Goal: Contribute content: Contribute content

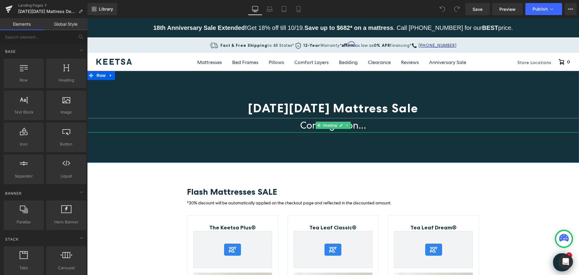
click at [364, 126] on span "Coming soon..." at bounding box center [333, 125] width 66 height 13
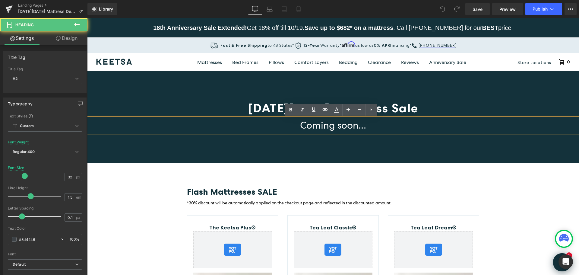
click at [365, 126] on h2 "Coming soon..." at bounding box center [333, 125] width 492 height 14
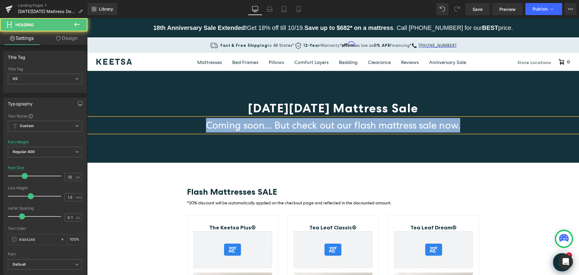
drag, startPoint x: 484, startPoint y: 124, endPoint x: 185, endPoint y: 123, distance: 299.4
click at [185, 123] on h2 "Coming soon... But check out our flash mattress sale now." at bounding box center [333, 125] width 492 height 14
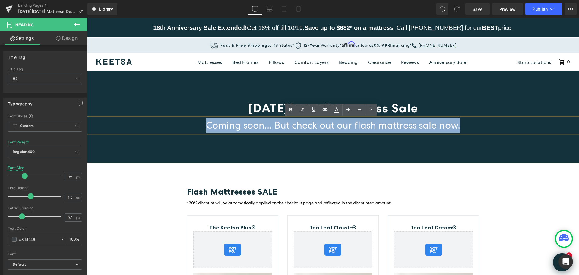
copy span "Coming soon... But check out our flash mattress sale now."
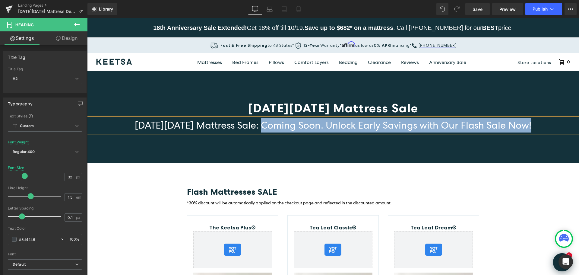
drag, startPoint x: 258, startPoint y: 127, endPoint x: 133, endPoint y: 132, distance: 125.1
click at [133, 132] on div "[DATE][DATE] Mattress Sale: Coming Soon. Unlock Early Savings with Our Flash Sa…" at bounding box center [333, 125] width 492 height 14
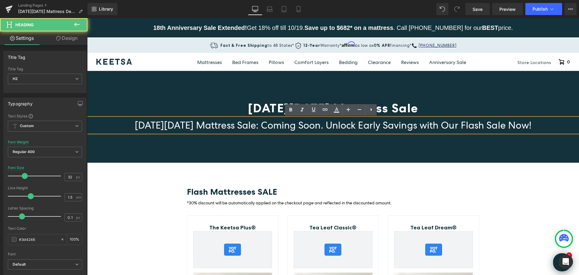
click at [189, 128] on span "[DATE][DATE] Mattress Sale: Coming Soon. Unlock Early Savings with Our Flash Sa…" at bounding box center [333, 125] width 397 height 13
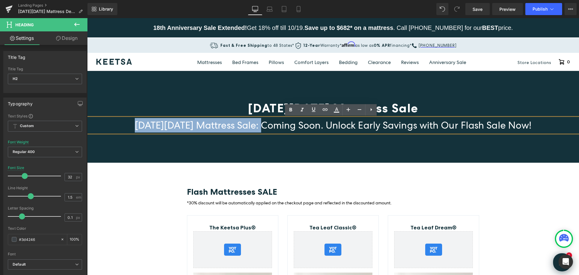
drag, startPoint x: 258, startPoint y: 126, endPoint x: 136, endPoint y: 126, distance: 122.5
click at [136, 126] on span "[DATE][DATE] Mattress Sale: Coming Soon. Unlock Early Savings with Our Flash Sa…" at bounding box center [333, 125] width 397 height 13
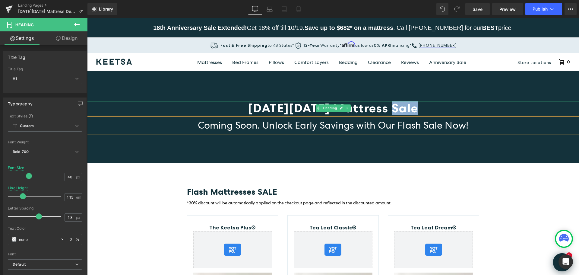
drag, startPoint x: 387, startPoint y: 109, endPoint x: 416, endPoint y: 109, distance: 29.0
click at [416, 109] on h1 "[DATE][DATE] Mattress Sale" at bounding box center [333, 108] width 492 height 14
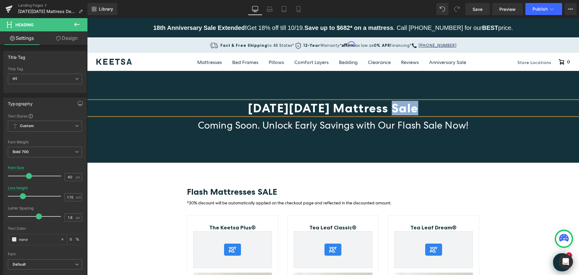
click at [409, 115] on span "[DATE][DATE] Mattress Sale" at bounding box center [333, 108] width 171 height 14
click at [472, 126] on h2 "Coming Soon. Unlock Early Savings with Our Flash Sale Now!" at bounding box center [333, 125] width 492 height 14
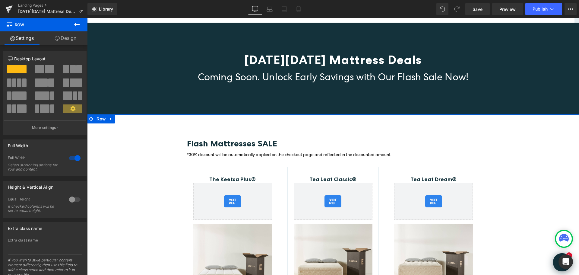
scroll to position [60, 0]
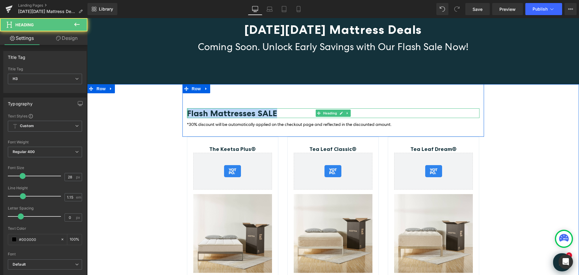
drag, startPoint x: 274, startPoint y: 112, endPoint x: 183, endPoint y: 110, distance: 90.3
click at [183, 110] on div "Flash Mattresses SALE Heading *30% discount will be automatically applied on th…" at bounding box center [334, 118] width 302 height 20
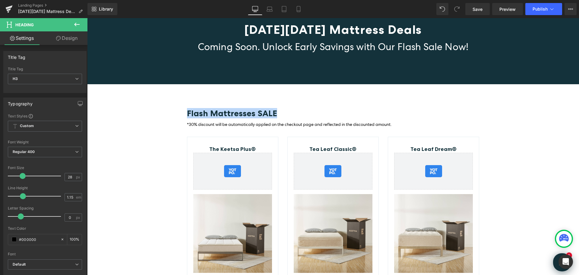
copy span "Flash Mattresses SALE"
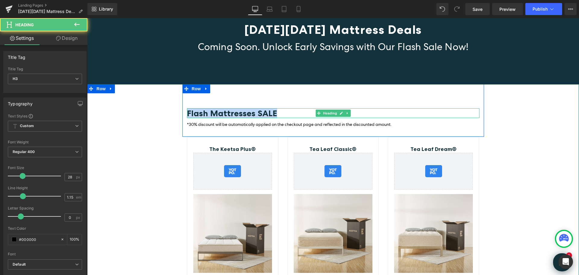
click at [279, 113] on h3 "Flash Mattresses SALE" at bounding box center [333, 113] width 293 height 10
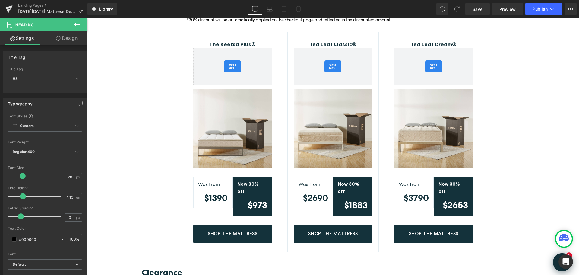
scroll to position [151, 0]
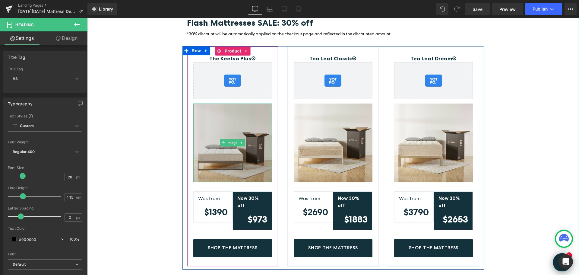
click at [243, 133] on img at bounding box center [232, 143] width 79 height 79
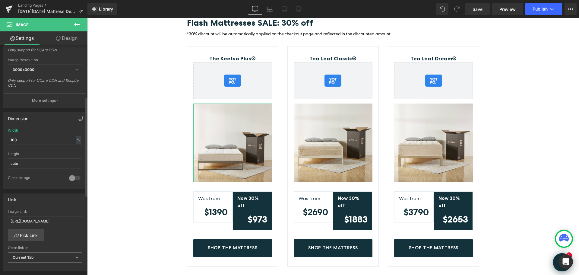
scroll to position [121, 0]
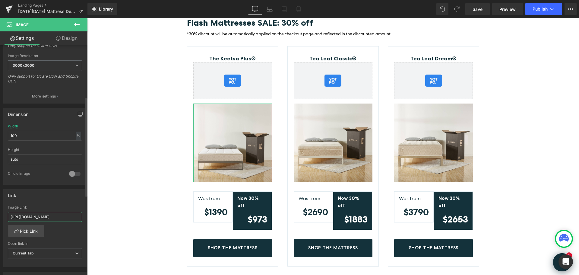
click at [63, 217] on input "[URL][DOMAIN_NAME]" at bounding box center [45, 217] width 74 height 10
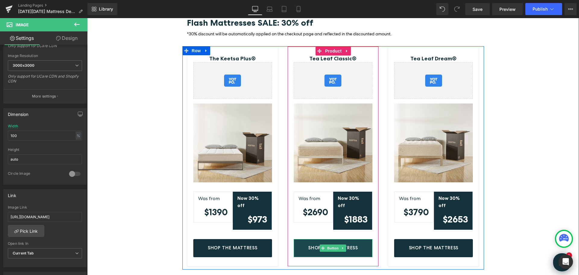
click at [356, 241] on link "Shop The Mattress" at bounding box center [333, 248] width 79 height 18
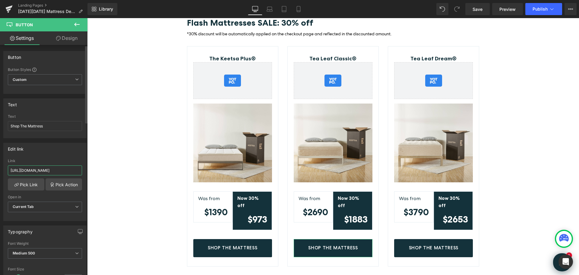
click at [60, 170] on input "[URL][DOMAIN_NAME]" at bounding box center [45, 170] width 74 height 10
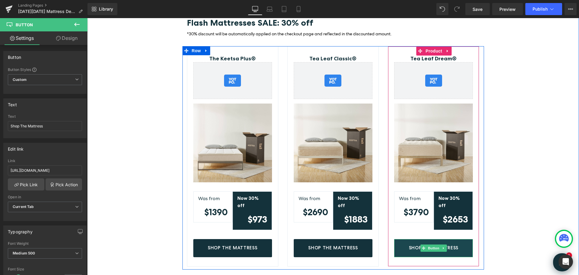
click at [450, 245] on span "Shop The Mattress" at bounding box center [433, 247] width 49 height 5
click at [467, 240] on link "Shop The Mattress" at bounding box center [433, 248] width 79 height 18
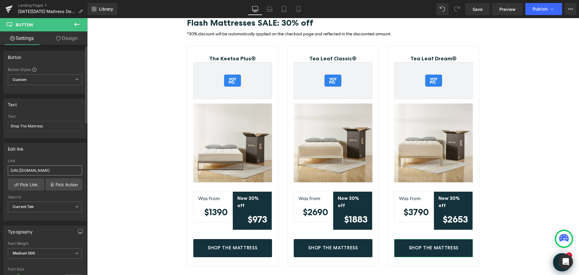
click at [67, 170] on input "[URL][DOMAIN_NAME]" at bounding box center [45, 170] width 74 height 10
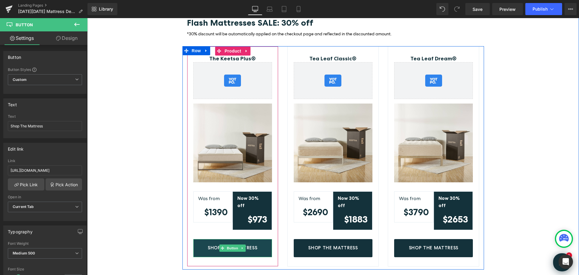
click at [261, 239] on link "Shop The Mattress" at bounding box center [232, 248] width 79 height 18
click at [264, 239] on link "Shop The Mattress" at bounding box center [232, 248] width 79 height 18
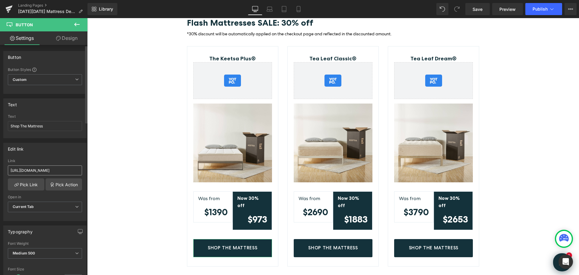
click at [75, 171] on input "[URL][DOMAIN_NAME]" at bounding box center [45, 170] width 74 height 10
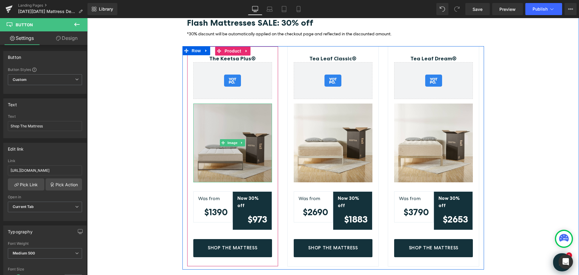
click at [248, 144] on img at bounding box center [232, 143] width 79 height 79
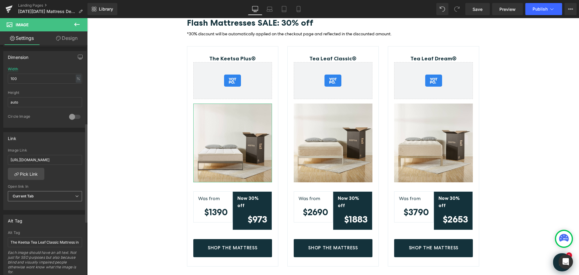
scroll to position [181, 0]
click at [67, 157] on input "[URL][DOMAIN_NAME]" at bounding box center [45, 156] width 74 height 10
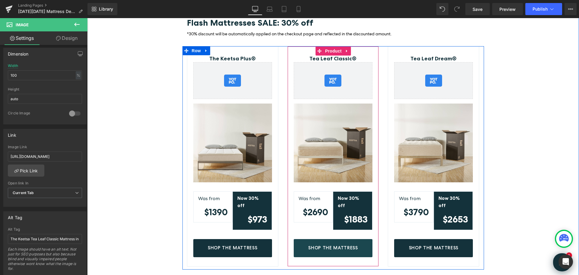
click at [357, 240] on link "Shop The Mattress" at bounding box center [333, 248] width 79 height 18
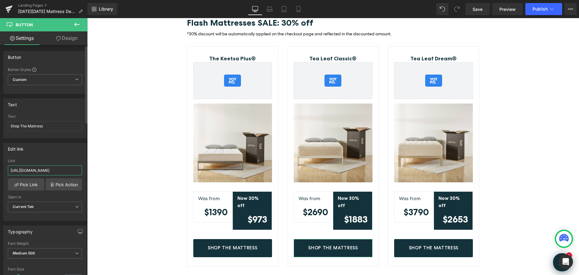
click at [49, 169] on input "[URL][DOMAIN_NAME]" at bounding box center [45, 170] width 74 height 10
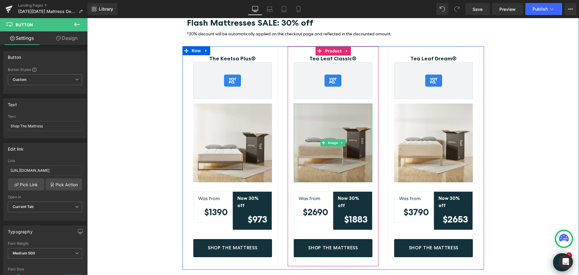
click at [353, 148] on img at bounding box center [333, 143] width 79 height 79
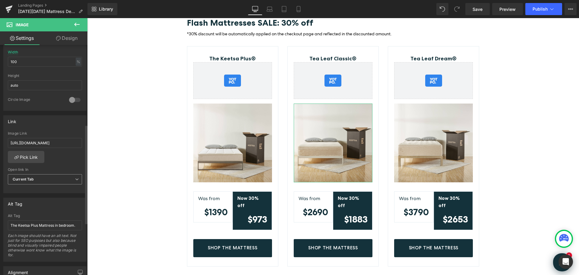
scroll to position [211, 0]
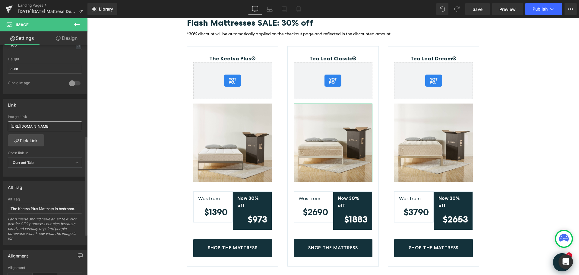
click at [59, 129] on input "[URL][DOMAIN_NAME]" at bounding box center [45, 126] width 74 height 10
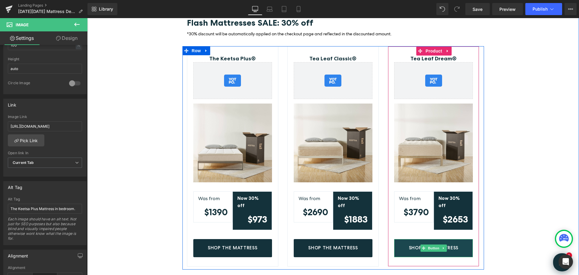
click at [451, 245] on span "Shop The Mattress" at bounding box center [433, 247] width 49 height 5
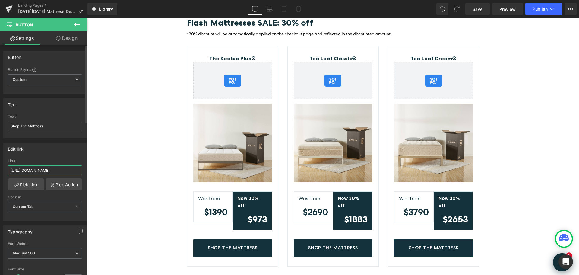
click at [64, 171] on input "[URL][DOMAIN_NAME]" at bounding box center [45, 170] width 74 height 10
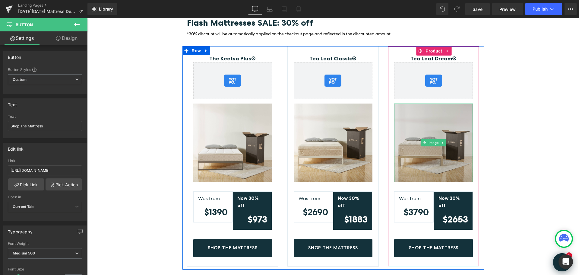
click at [450, 136] on img at bounding box center [433, 143] width 79 height 79
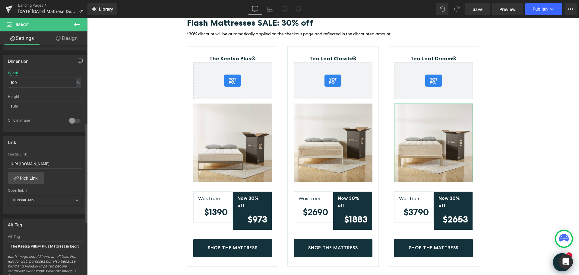
scroll to position [181, 0]
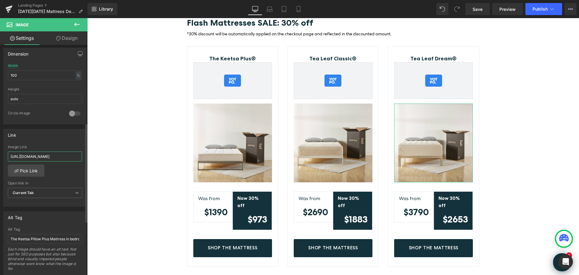
click at [56, 155] on input "[URL][DOMAIN_NAME]" at bounding box center [45, 156] width 74 height 10
click at [470, 9] on link "Save" at bounding box center [478, 9] width 24 height 12
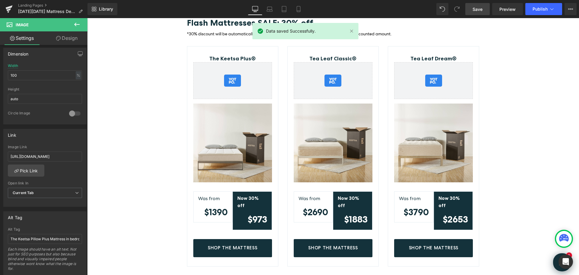
click at [483, 10] on link "Save" at bounding box center [478, 9] width 24 height 12
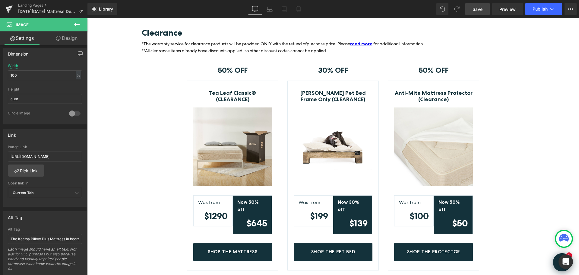
scroll to position [413, 0]
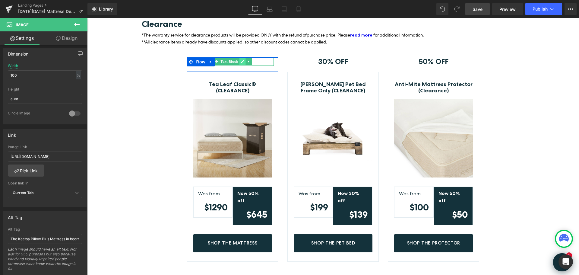
click at [241, 60] on icon at bounding box center [242, 62] width 3 height 4
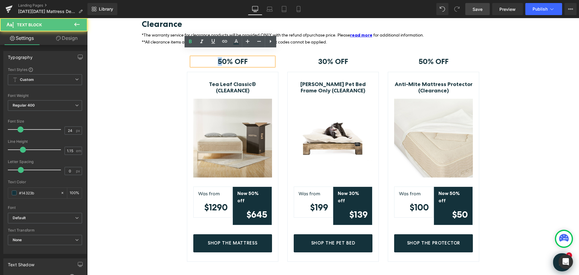
drag, startPoint x: 219, startPoint y: 55, endPoint x: 216, endPoint y: 55, distance: 3.3
click at [218, 57] on strong "50% OFF" at bounding box center [233, 61] width 30 height 9
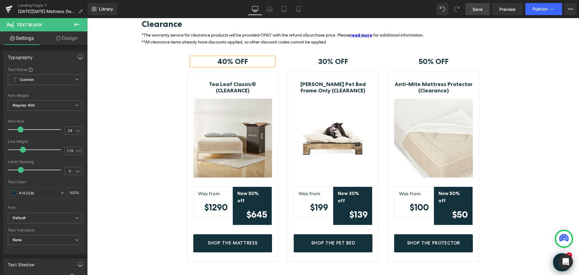
click at [541, 125] on div "40% OFF Text Block Row Tea Leaf Classic® (CLEARANCE) (P) Title Image Was from T…" at bounding box center [333, 156] width 492 height 216
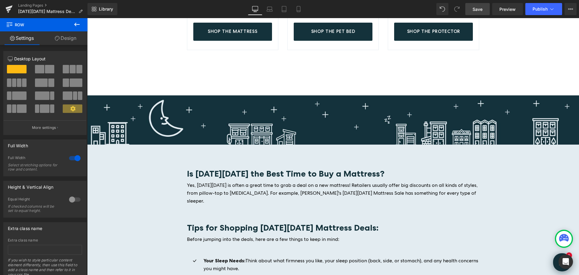
scroll to position [625, 0]
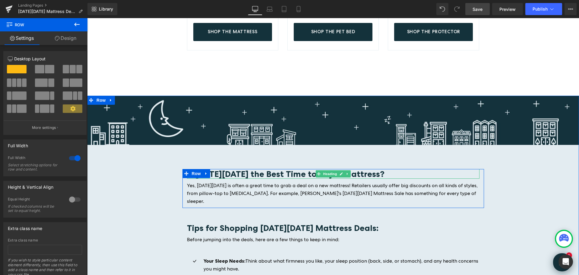
click at [287, 169] on b "Is [DATE][DATE] the Best Time to Buy a Mattress?" at bounding box center [286, 174] width 198 height 10
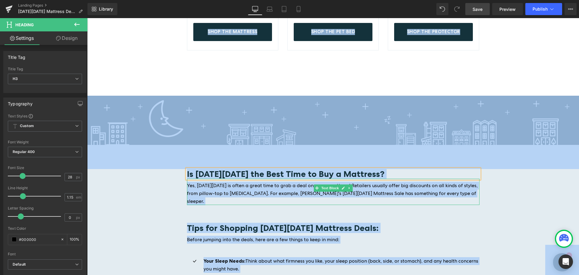
click at [385, 182] on span "Yes, [DATE][DATE] is often a great time to grab a deal on a new mattress! Retai…" at bounding box center [332, 193] width 291 height 22
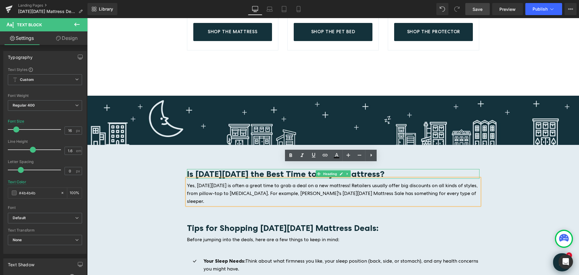
click at [262, 169] on b "Is [DATE][DATE] the Best Time to Buy a Mattress?" at bounding box center [286, 174] width 198 height 10
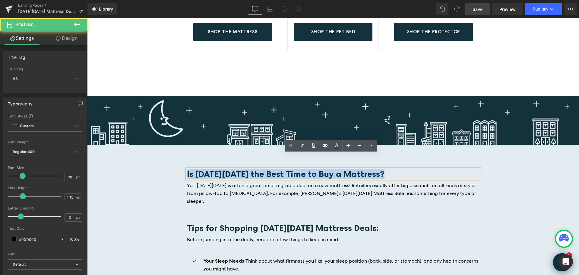
drag, startPoint x: 378, startPoint y: 158, endPoint x: 172, endPoint y: 157, distance: 206.1
click at [172, 157] on div "Image Is [DATE][DATE] the Best Time to Buy a Mattress? Heading Yes, [DATE][DATE…" at bounding box center [333, 238] width 492 height 284
copy b "Is [DATE][DATE] the Best Time to Buy a Mattress?"
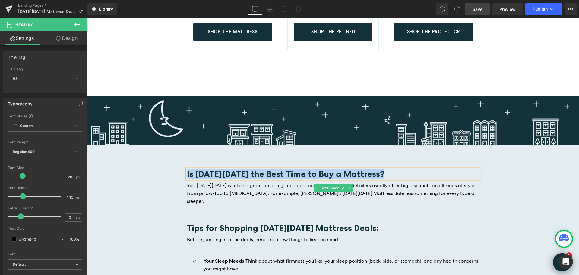
click at [425, 182] on span "Yes, [DATE][DATE] is often a great time to grab a deal on a new mattress! Retai…" at bounding box center [332, 193] width 291 height 22
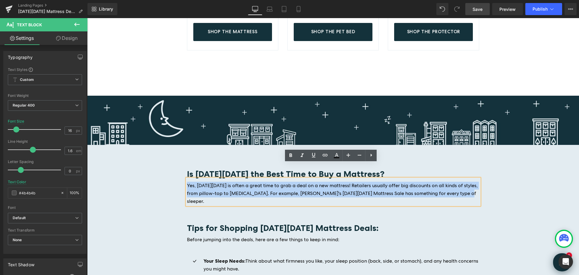
drag, startPoint x: 463, startPoint y: 179, endPoint x: 176, endPoint y: 166, distance: 287.3
click at [176, 166] on div "Image Is [DATE][DATE] the Best Time to Buy a Mattress? Heading Yes, [DATE][DATE…" at bounding box center [333, 238] width 492 height 284
copy span "Yes, [DATE][DATE] is often a great time to grab a deal on a new mattress! Retai…"
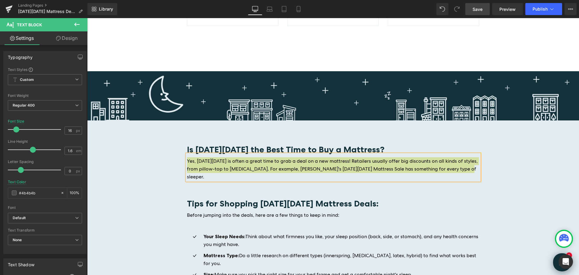
scroll to position [655, 0]
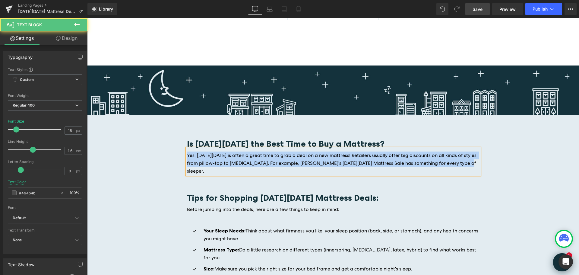
click at [465, 151] on p "Yes, [DATE][DATE] is often a great time to grab a deal on a new mattress! Retai…" at bounding box center [333, 162] width 293 height 23
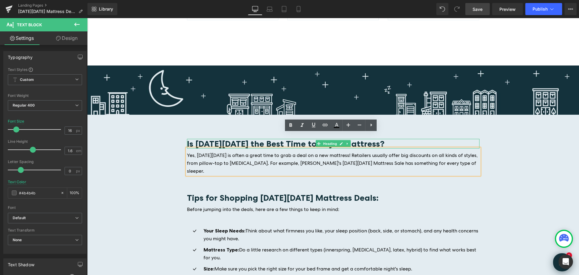
click at [257, 139] on b "Is [DATE][DATE] the Best Time to Buy a Mattress?" at bounding box center [286, 144] width 198 height 10
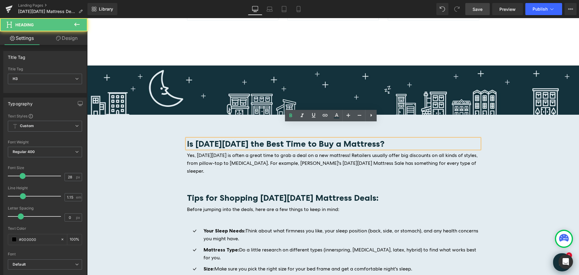
click at [187, 139] on div "Is [DATE][DATE] the Best Time to Buy a Mattress?" at bounding box center [333, 144] width 293 height 10
click at [87, 18] on div at bounding box center [87, 18] width 0 height 0
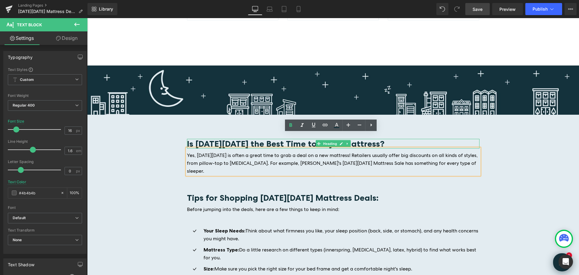
click at [252, 139] on b "Is [DATE][DATE] the Best Time to Buy a Mattress?" at bounding box center [286, 144] width 198 height 10
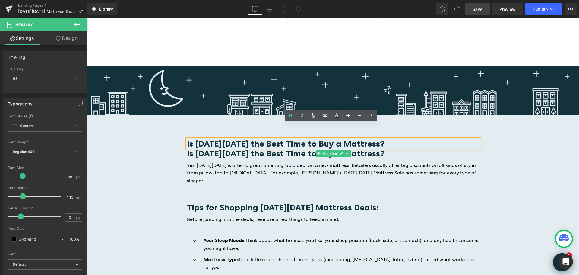
click at [193, 148] on b "Is [DATE][DATE] the Best Time to Buy a Mattress?" at bounding box center [286, 153] width 198 height 10
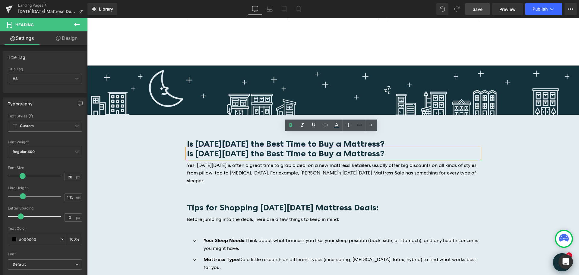
click at [470, 148] on h3 "Is [DATE][DATE] the Best Time to Buy a Mattress?" at bounding box center [333, 153] width 293 height 10
click at [505, 147] on div "Image Is [DATE][DATE] the Best Time to Buy a Mattress? Heading Is [DATE][DATE] …" at bounding box center [333, 211] width 492 height 293
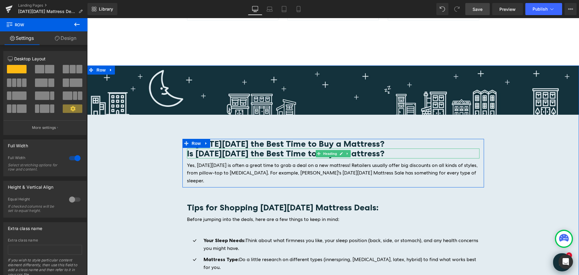
click at [196, 148] on b "Is [DATE][DATE] the Best Time to Buy a Mattress?" at bounding box center [286, 153] width 198 height 10
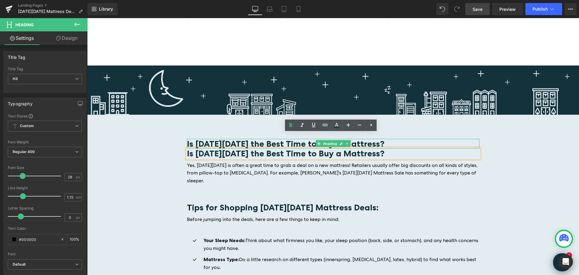
click at [187, 139] on div at bounding box center [188, 144] width 2 height 10
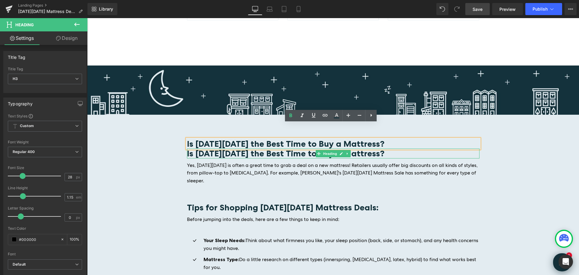
click at [190, 148] on b "Is [DATE][DATE] the Best Time to Buy a Mattress?" at bounding box center [286, 153] width 198 height 10
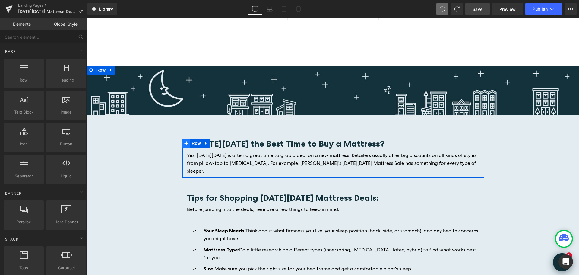
click at [186, 141] on icon at bounding box center [186, 143] width 4 height 4
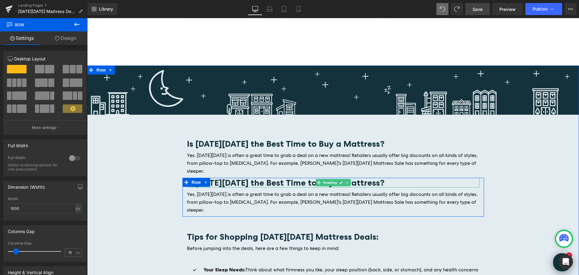
click at [353, 177] on b "Is [DATE][DATE] the Best Time to Buy a Mattress?" at bounding box center [286, 182] width 198 height 10
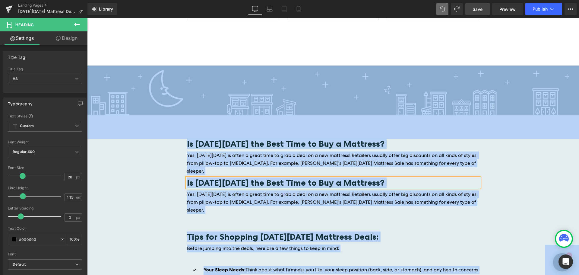
click at [384, 178] on h3 "Is [DATE][DATE] the Best Time to Buy a Mattress?" at bounding box center [333, 183] width 293 height 10
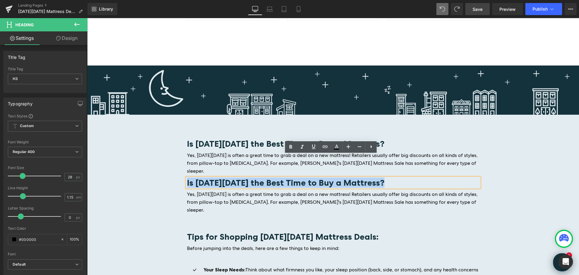
drag, startPoint x: 388, startPoint y: 161, endPoint x: 155, endPoint y: 161, distance: 233.0
click at [155, 161] on div "Image Is [DATE][DATE] the Best Time to Buy a Mattress? Heading Yes, [DATE][DATE…" at bounding box center [333, 226] width 492 height 323
paste div
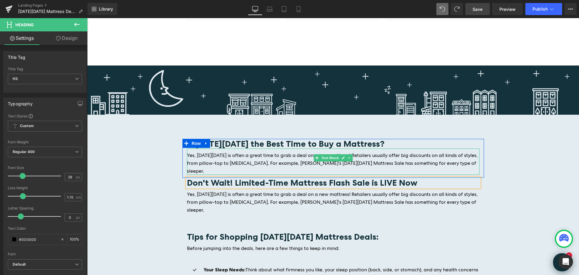
click at [468, 151] on p "Yes, [DATE][DATE] is often a great time to grab a deal on a new mattress! Retai…" at bounding box center [333, 162] width 293 height 23
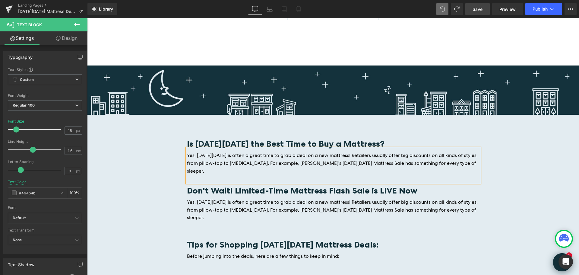
click at [546, 147] on div "Image Is [DATE][DATE] the Best Time to Buy a Mattress? Heading Yes, [DATE][DATE…" at bounding box center [333, 230] width 492 height 330
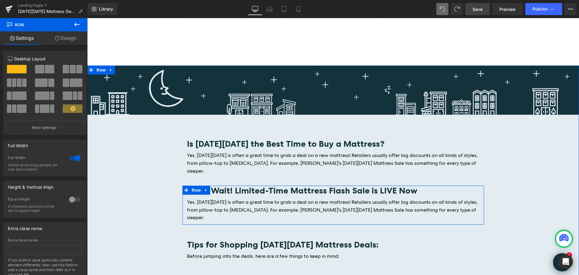
drag, startPoint x: 382, startPoint y: 184, endPoint x: 390, endPoint y: 185, distance: 8.2
click at [382, 199] on span "Yes, [DATE][DATE] is often a great time to grab a deal on a new mattress! Retai…" at bounding box center [332, 210] width 291 height 22
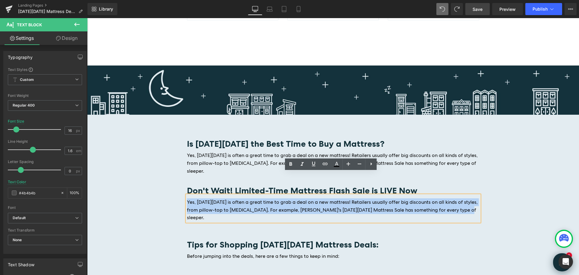
drag, startPoint x: 467, startPoint y: 187, endPoint x: 197, endPoint y: 178, distance: 270.3
click at [177, 180] on div "Image Is [DATE][DATE] the Best Time to Buy a Mattress? Heading Yes, [DATE][DATE…" at bounding box center [333, 230] width 492 height 330
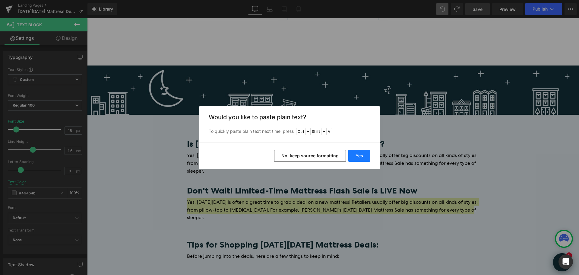
click at [357, 156] on button "Yes" at bounding box center [360, 156] width 22 height 12
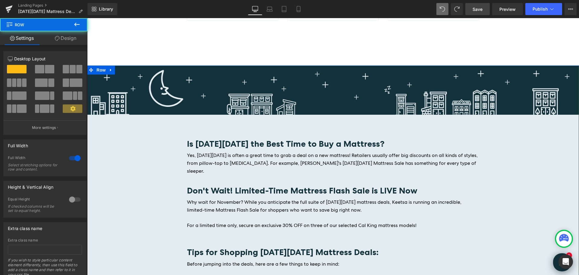
click at [515, 183] on div "Image Is [DATE][DATE] the Best Time to Buy a Mattress? Heading Yes, [DATE][DATE…" at bounding box center [333, 234] width 492 height 338
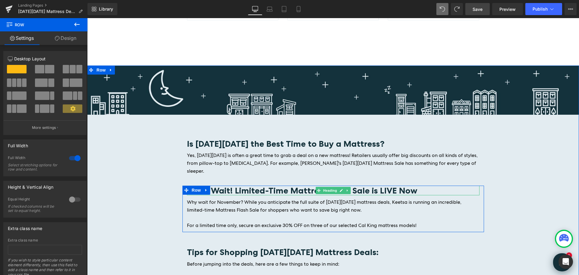
click at [422, 186] on h3 "Don't Wait! Limited-Time Mattress Flash Sale is LIVE Now" at bounding box center [333, 191] width 293 height 10
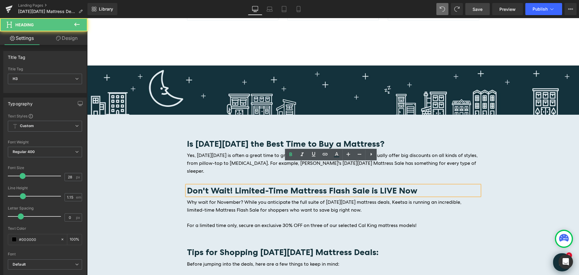
click at [228, 185] on b "Don't Wait! Limited-Time Mattress Flash Sale is LIVE Now" at bounding box center [302, 190] width 231 height 10
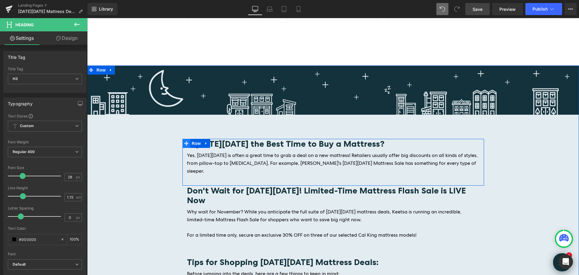
click at [186, 141] on icon at bounding box center [186, 143] width 4 height 5
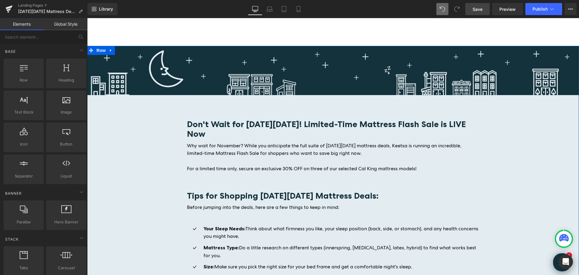
scroll to position [685, 0]
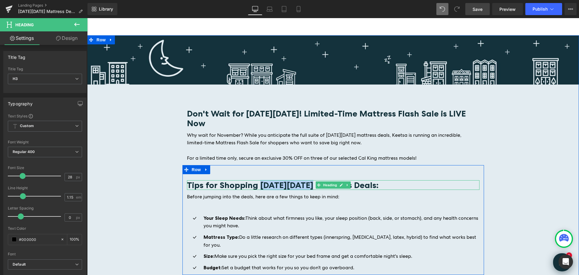
drag, startPoint x: 257, startPoint y: 160, endPoint x: 307, endPoint y: 159, distance: 50.1
click at [307, 180] on b "Tips for Shopping [DATE][DATE] Mattress Deals:" at bounding box center [283, 185] width 192 height 10
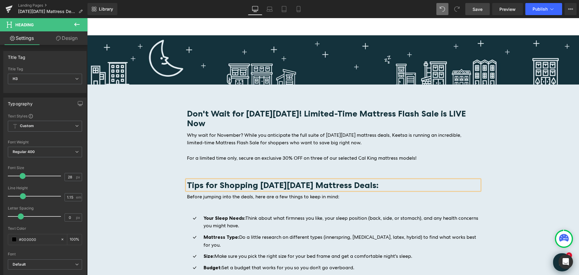
click at [308, 180] on b "Tips for Shopping [DATE][DATE] Mattress Deals:" at bounding box center [283, 185] width 192 height 10
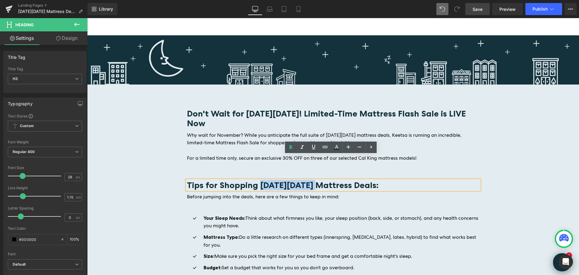
drag, startPoint x: 307, startPoint y: 162, endPoint x: 257, endPoint y: 161, distance: 50.4
click at [257, 180] on b "Tips for Shopping [DATE][DATE] Mattress Deals:" at bounding box center [283, 185] width 192 height 10
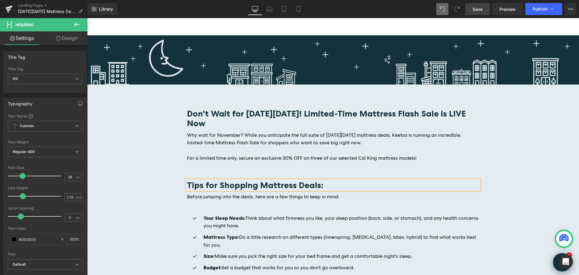
click at [222, 165] on div "Tips for Shopping Mattress Deals: Heading Before jumping into the deals, here a…" at bounding box center [334, 220] width 302 height 110
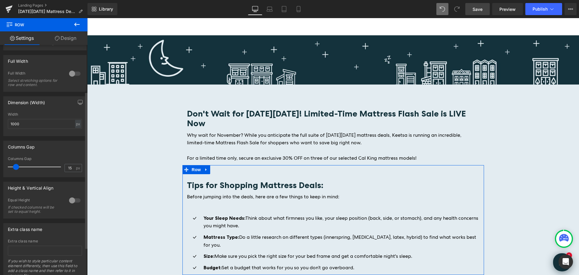
scroll to position [109, 0]
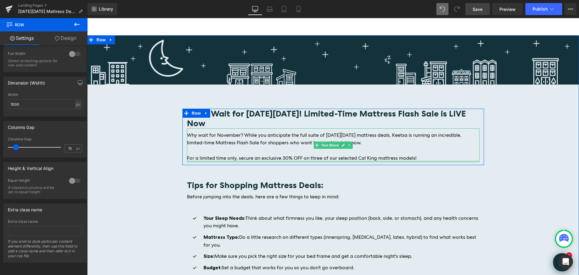
click at [420, 136] on div "Why wait for November? While you anticipate the full suite of [DATE][DATE] matt…" at bounding box center [333, 145] width 293 height 34
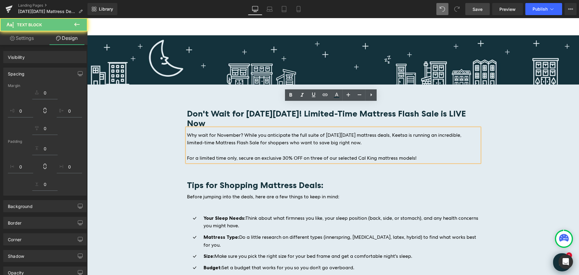
click at [419, 154] on p "For a limited time only, secure an exclusive 30% OFF on three of our selected C…" at bounding box center [333, 158] width 293 height 8
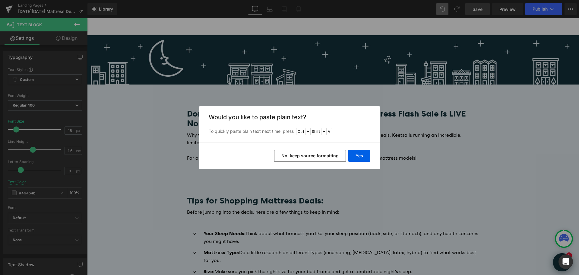
click at [333, 157] on button "No, keep source formatting" at bounding box center [310, 156] width 72 height 12
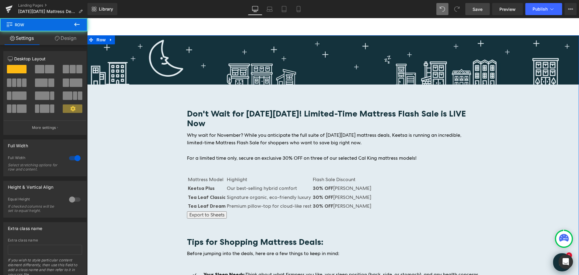
click at [538, 162] on div "Image Don't Wait for [DATE][DATE]! Limited-Time Mattress Flash Sale is LIVE Now…" at bounding box center [333, 214] width 492 height 358
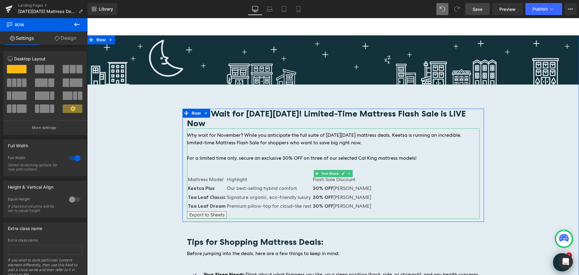
click at [211, 212] on span "Export to Sheets" at bounding box center [207, 215] width 35 height 6
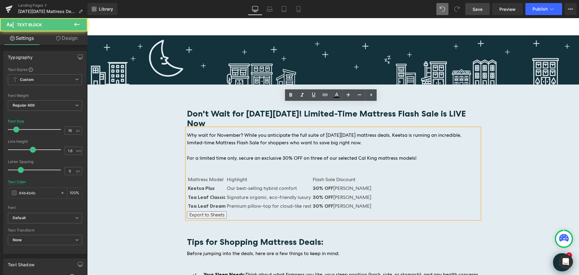
click at [268, 202] on td "Premium pillow-top for cloud-like rest" at bounding box center [269, 206] width 85 height 8
drag, startPoint x: 358, startPoint y: 182, endPoint x: 190, endPoint y: 156, distance: 170.0
click at [187, 155] on div "Why wait for November? While you anticipate the full suite of [DATE][DATE] matt…" at bounding box center [333, 173] width 293 height 91
click at [294, 184] on td "Our best-selling hybrid comfort" at bounding box center [269, 188] width 85 height 8
drag, startPoint x: 209, startPoint y: 190, endPoint x: 227, endPoint y: 188, distance: 18.1
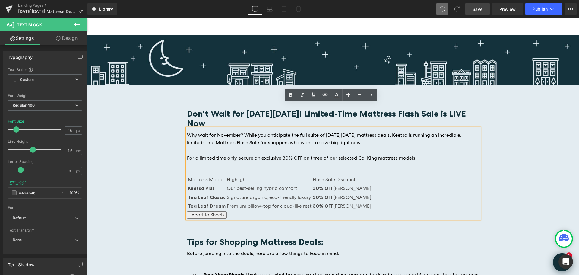
click at [208, 212] on span "Export to Sheets" at bounding box center [207, 215] width 35 height 6
click at [251, 175] on td "Highlight" at bounding box center [269, 179] width 85 height 8
click at [222, 175] on td "Mattress Model" at bounding box center [207, 179] width 38 height 8
click at [219, 212] on span "Export to Sheets" at bounding box center [207, 215] width 35 height 6
drag, startPoint x: 228, startPoint y: 189, endPoint x: 187, endPoint y: 189, distance: 41.3
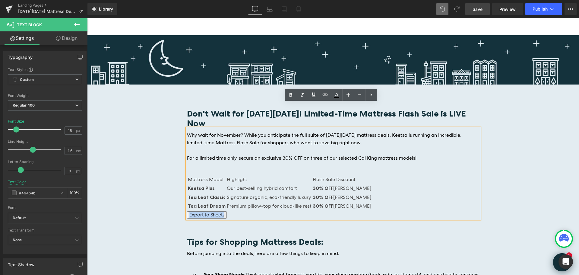
click at [187, 211] on div "Export to Sheets" at bounding box center [333, 215] width 293 height 8
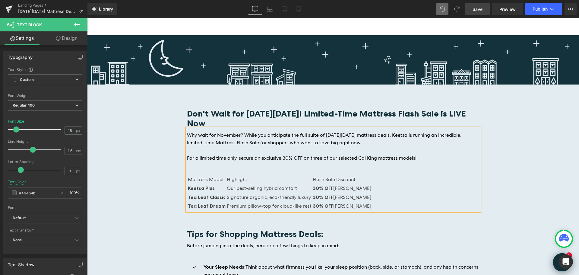
click at [528, 168] on div "Image Don't Wait for [DATE][DATE]! Limited-Time Mattress Flash Sale is LIVE Now…" at bounding box center [333, 210] width 492 height 350
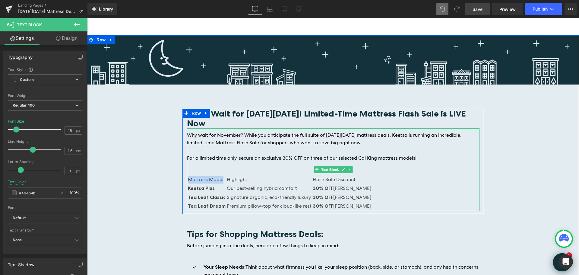
drag, startPoint x: 221, startPoint y: 155, endPoint x: 187, endPoint y: 154, distance: 34.4
click at [188, 175] on td "Mattress Model" at bounding box center [207, 179] width 38 height 8
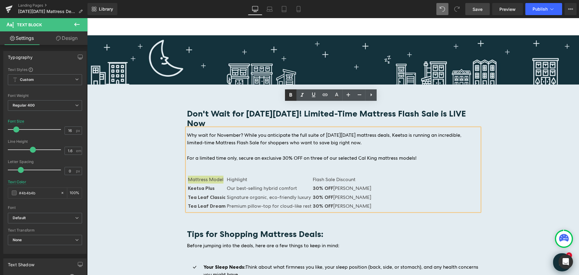
click at [291, 96] on icon at bounding box center [291, 95] width 3 height 4
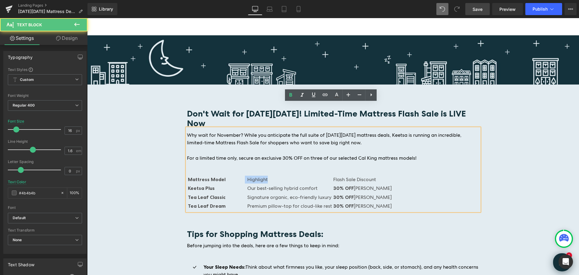
drag, startPoint x: 266, startPoint y: 154, endPoint x: 241, endPoint y: 153, distance: 25.4
click at [241, 175] on tr "Mattress Model Highlight Flash Sale Discount" at bounding box center [290, 179] width 205 height 8
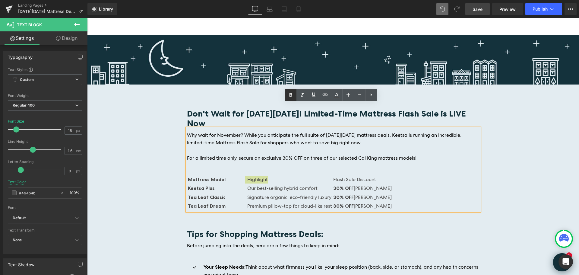
drag, startPoint x: 292, startPoint y: 98, endPoint x: 274, endPoint y: 115, distance: 24.1
click at [292, 98] on icon at bounding box center [290, 94] width 7 height 7
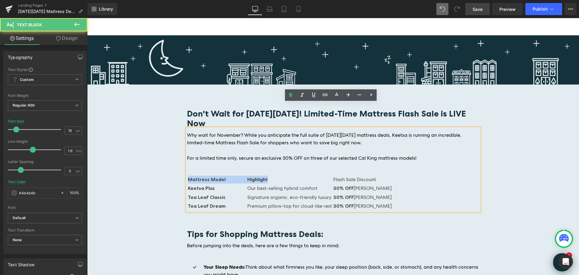
drag, startPoint x: 361, startPoint y: 155, endPoint x: 337, endPoint y: 154, distance: 23.6
click at [326, 175] on div "Mattress Model Highlight Flash Sale Discount Keetsa Plus Our best-selling hybri…" at bounding box center [333, 193] width 293 height 36
click at [337, 175] on td "Flash Sale Discount" at bounding box center [362, 179] width 59 height 8
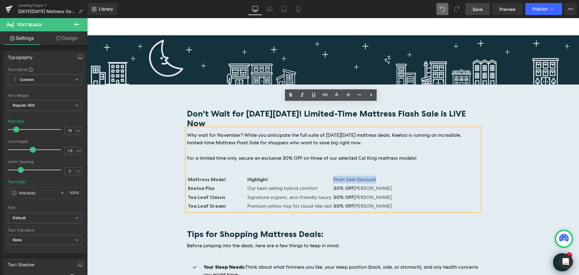
drag, startPoint x: 328, startPoint y: 153, endPoint x: 370, endPoint y: 154, distance: 41.7
click at [370, 175] on td "Flash Sale Discount" at bounding box center [362, 179] width 59 height 8
click at [293, 95] on icon at bounding box center [290, 94] width 7 height 7
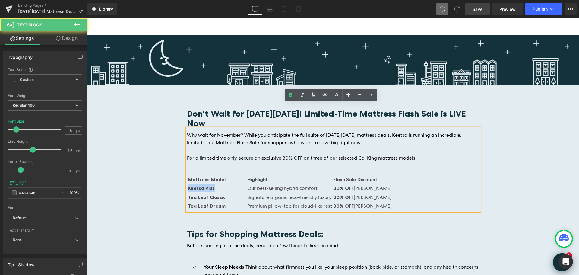
drag, startPoint x: 213, startPoint y: 163, endPoint x: 187, endPoint y: 164, distance: 26.3
click at [188, 184] on td "Keetsa Plus" at bounding box center [217, 188] width 59 height 8
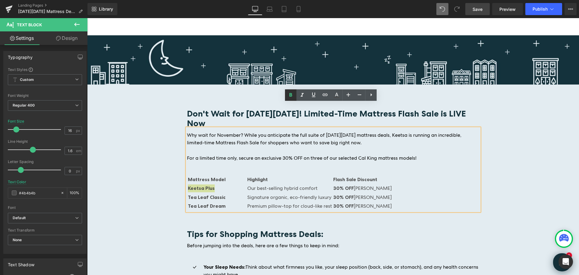
click at [291, 94] on icon at bounding box center [291, 95] width 3 height 4
drag, startPoint x: 222, startPoint y: 171, endPoint x: 186, endPoint y: 171, distance: 36.2
click at [188, 193] on td "Tea Leaf Classic" at bounding box center [217, 197] width 59 height 8
click at [292, 94] on icon at bounding box center [291, 95] width 3 height 4
drag, startPoint x: 229, startPoint y: 182, endPoint x: 186, endPoint y: 180, distance: 43.2
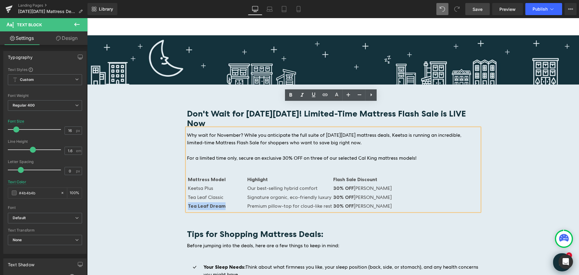
click at [188, 202] on td "Tea Leaf Dream" at bounding box center [217, 206] width 59 height 8
click at [291, 94] on icon at bounding box center [290, 94] width 7 height 7
click at [188, 184] on td "Keetsa Plus" at bounding box center [217, 188] width 59 height 8
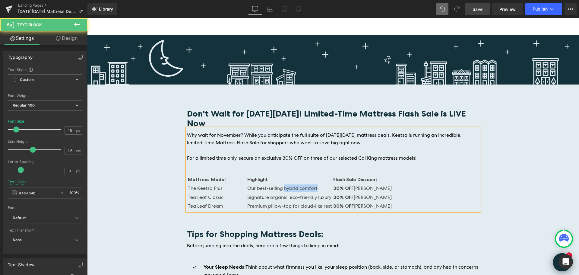
drag, startPoint x: 281, startPoint y: 163, endPoint x: 312, endPoint y: 164, distance: 31.7
click at [312, 184] on td "Our best-selling hybrid comfort" at bounding box center [289, 188] width 85 height 8
click at [333, 194] on b "30% OFF" at bounding box center [343, 197] width 21 height 6
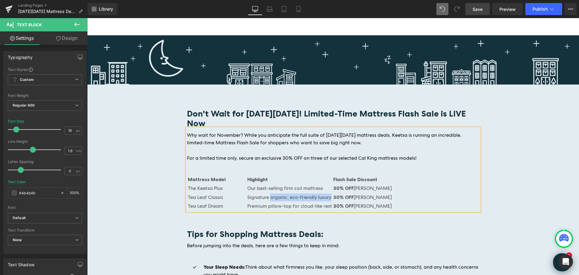
drag, startPoint x: 267, startPoint y: 172, endPoint x: 327, endPoint y: 174, distance: 59.8
click at [327, 193] on td "Signature organic, eco-friendly luxury" at bounding box center [289, 197] width 85 height 8
click at [327, 202] on td "Premium pillow-top for cloud-like rest" at bounding box center [289, 206] width 85 height 8
drag, startPoint x: 326, startPoint y: 180, endPoint x: 264, endPoint y: 182, distance: 61.6
click at [264, 202] on td "Premium pillow-top for cloud-like rest" at bounding box center [289, 206] width 85 height 8
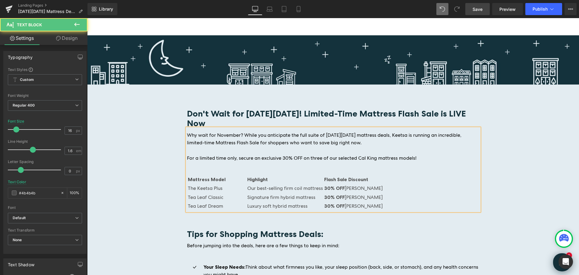
click at [319, 184] on td "Our best-selling firm coil mattress" at bounding box center [285, 188] width 76 height 8
click at [209, 162] on p at bounding box center [333, 166] width 293 height 8
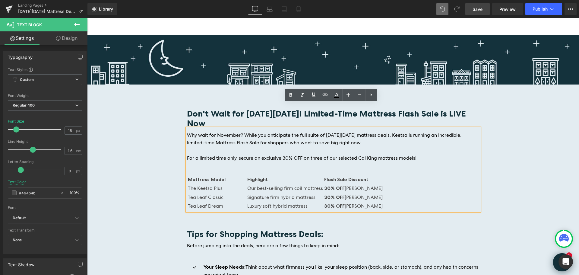
click at [423, 154] on p "For a limited time only, secure an exclusive 30% OFF on three of our selected C…" at bounding box center [333, 158] width 293 height 8
click at [277, 162] on p at bounding box center [333, 166] width 293 height 8
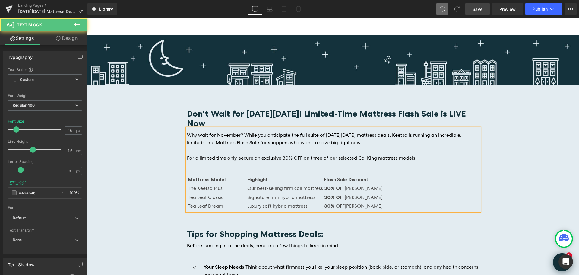
click at [334, 155] on span "For a limited time only, secure an exclusive 30% OFF on three of our selected C…" at bounding box center [302, 158] width 230 height 6
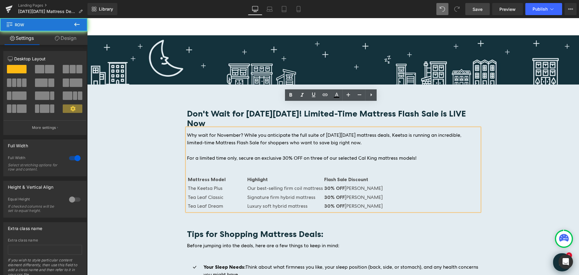
click at [537, 147] on div "Image Don't Wait for [DATE][DATE]! Limited-Time Mattress Flash Sale is LIVE Now…" at bounding box center [333, 210] width 492 height 350
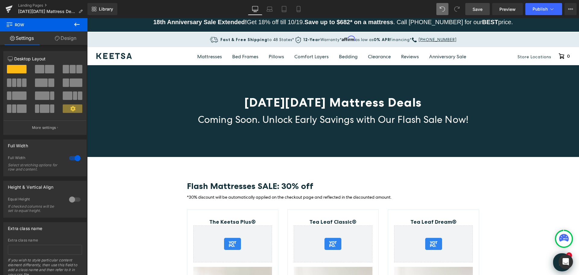
scroll to position [0, 0]
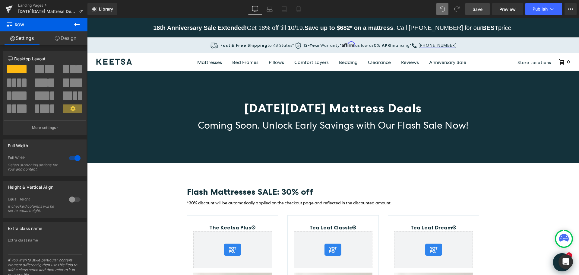
click at [480, 8] on span "Save" at bounding box center [478, 9] width 10 height 6
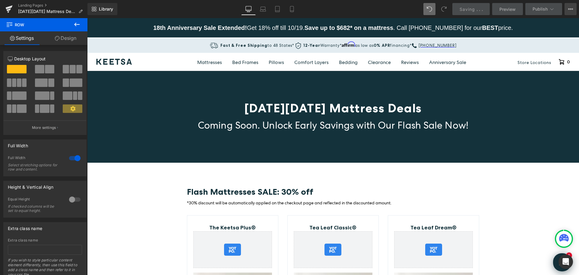
click at [571, 9] on icon at bounding box center [571, 9] width 5 height 5
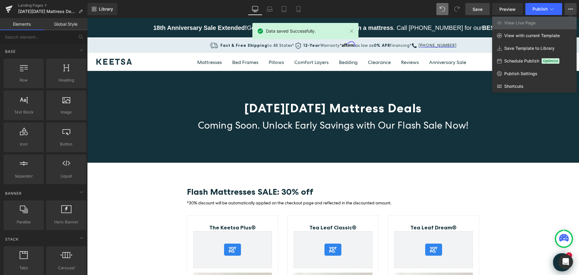
click at [541, 183] on div at bounding box center [333, 146] width 492 height 257
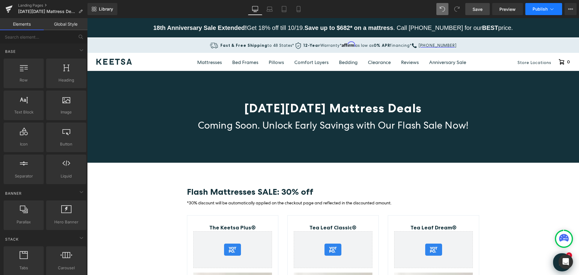
click at [553, 9] on icon at bounding box center [552, 9] width 3 height 2
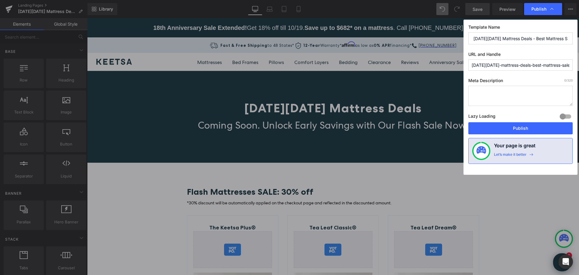
click at [488, 93] on textarea at bounding box center [521, 96] width 104 height 20
paste textarea "Secure the best sleep of the year! Shop the Keetsa [DATE][DATE] Mattress Sale 2…"
type textarea "Secure the best sleep of the year! Shop the Keetsa [DATE][DATE] Mattress Sale 2…"
click at [473, 40] on input "[DATE][DATE] Mattress Deals - Best Mattress Sales | Keetsa" at bounding box center [521, 38] width 104 height 12
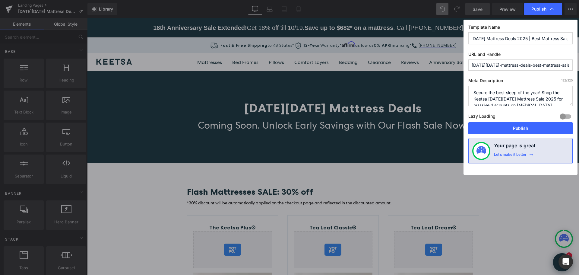
type input "Keetsa [DATE][DATE] Mattress Deals 2025 | Best Mattress Sales"
click at [540, 65] on input "[DATE][DATE]-mattress-deals-best-mattress-sales-keetsa" at bounding box center [521, 64] width 104 height 11
type input "[DATE][DATE]-mattress-deals"
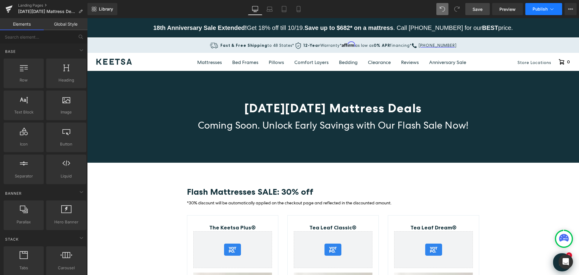
click at [551, 7] on icon at bounding box center [552, 9] width 6 height 6
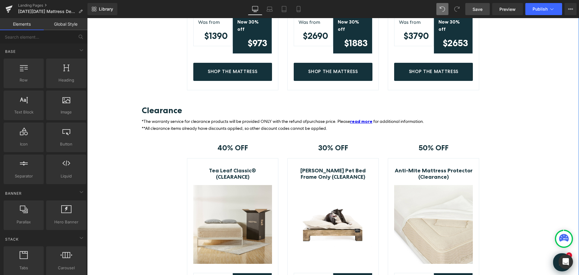
scroll to position [362, 0]
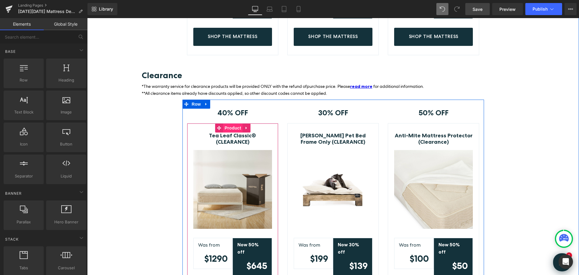
click at [236, 123] on span "Product" at bounding box center [233, 127] width 20 height 9
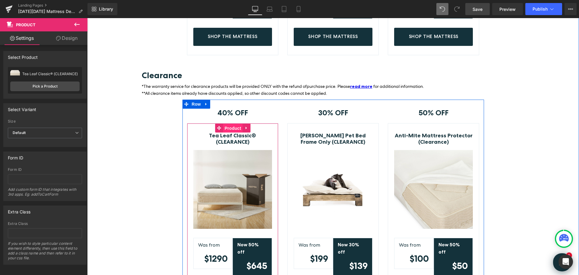
click at [232, 124] on span "Product" at bounding box center [233, 128] width 20 height 9
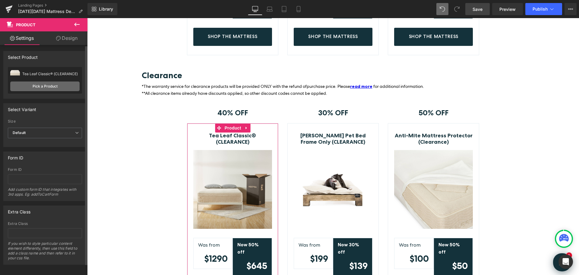
click at [57, 86] on link "Pick a Product" at bounding box center [44, 86] width 69 height 10
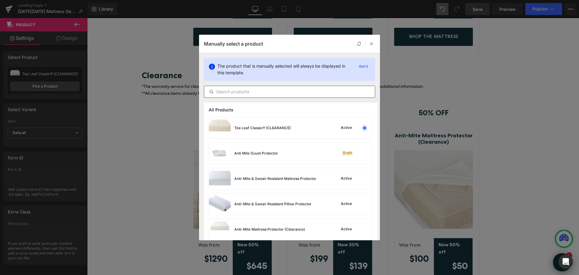
click at [261, 93] on input "text" at bounding box center [289, 91] width 171 height 7
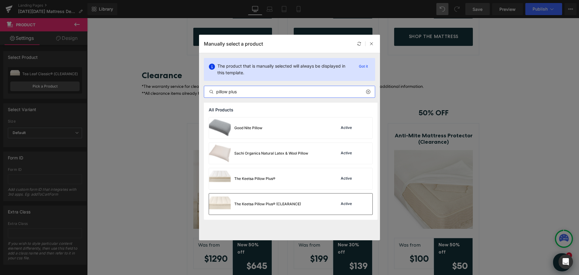
type input "pillow plus"
click at [302, 205] on div "The Keetsa Pillow Plus® (CLEARANCE) Active" at bounding box center [291, 203] width 164 height 21
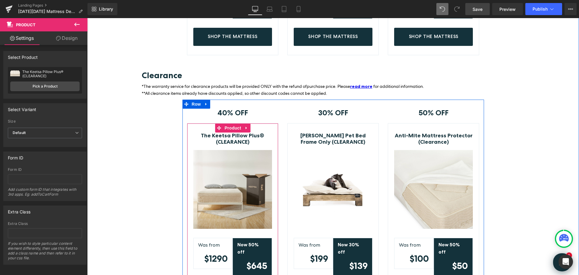
scroll to position [392, 0]
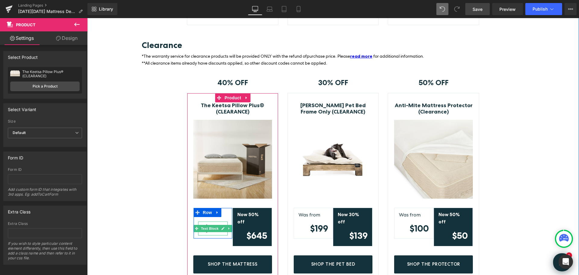
click at [221, 227] on icon at bounding box center [222, 229] width 3 height 4
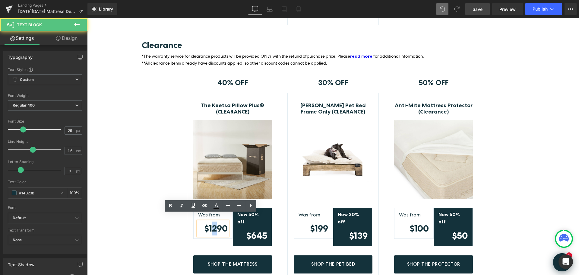
click at [213, 223] on strong "$1290" at bounding box center [216, 228] width 24 height 11
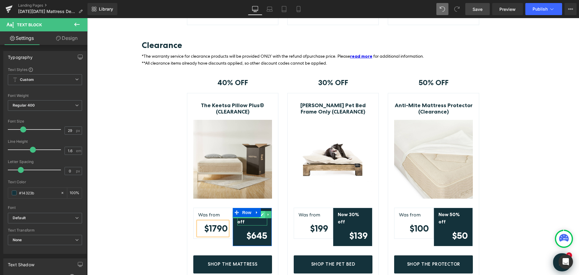
click at [262, 213] on icon at bounding box center [262, 215] width 3 height 4
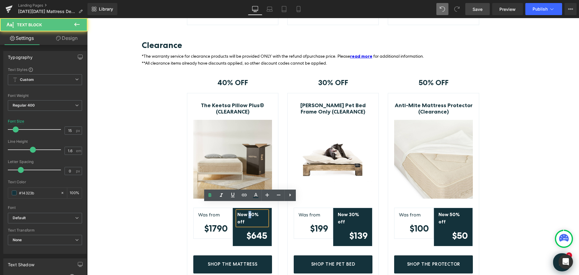
click at [247, 212] on strong "Now 50% off" at bounding box center [248, 218] width 21 height 13
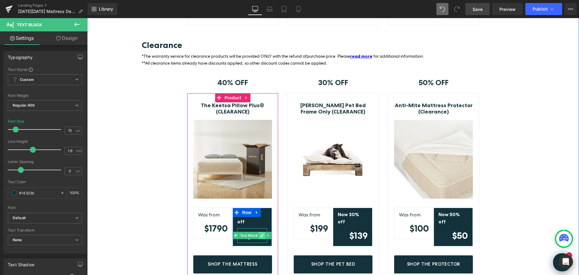
click at [261, 234] on icon at bounding box center [262, 236] width 3 height 4
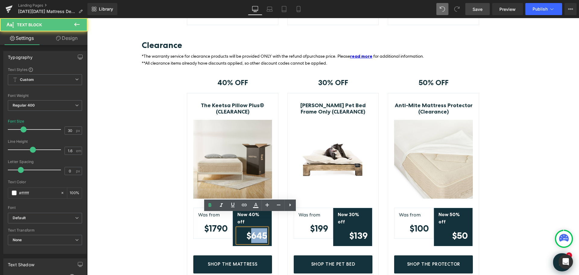
drag, startPoint x: 250, startPoint y: 220, endPoint x: 261, endPoint y: 218, distance: 11.7
click at [263, 230] on strong "$645" at bounding box center [257, 235] width 21 height 11
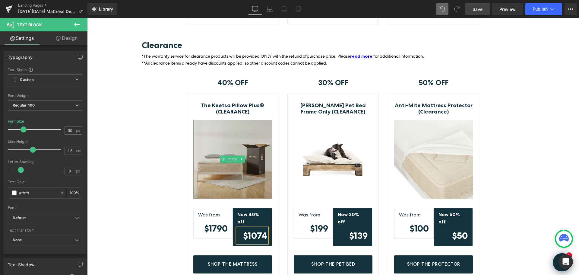
click at [241, 143] on img at bounding box center [232, 159] width 79 height 79
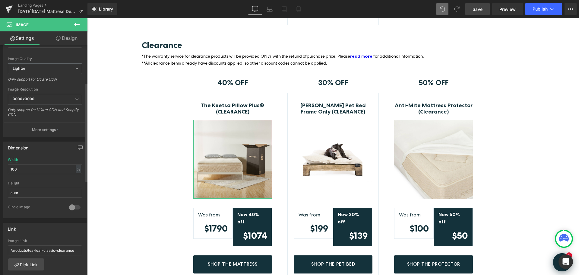
scroll to position [151, 0]
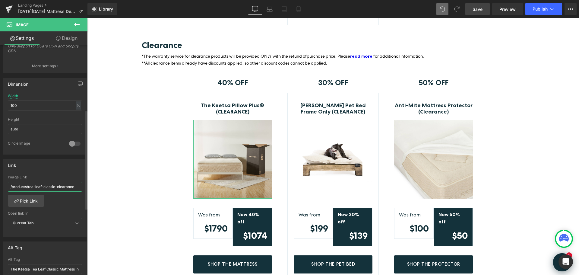
click at [61, 188] on input "/products/tea-leaf-classic-clearance" at bounding box center [45, 187] width 74 height 10
paste input "[URL][DOMAIN_NAME]"
type input "[URL][DOMAIN_NAME]"
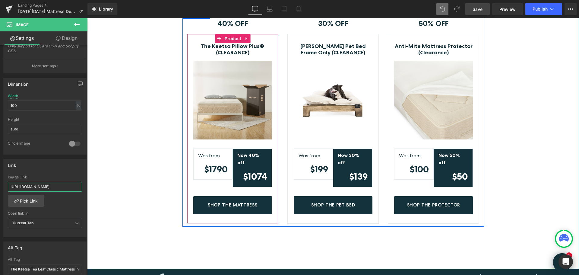
scroll to position [453, 0]
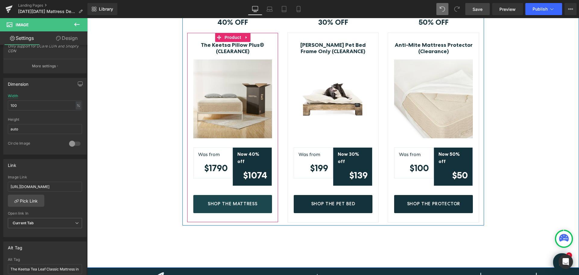
click at [259, 195] on link "Shop The Mattress" at bounding box center [232, 204] width 79 height 18
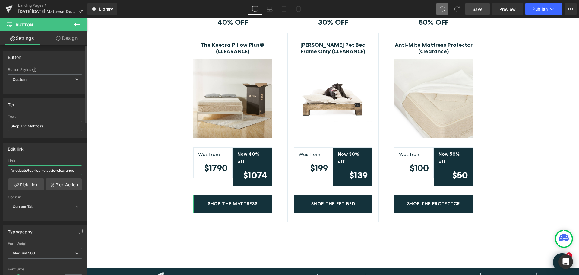
click at [57, 172] on input "/products/tea-leaf-classic-clearance" at bounding box center [45, 170] width 74 height 10
paste input "[URL][DOMAIN_NAME]"
type input "[URL][DOMAIN_NAME]"
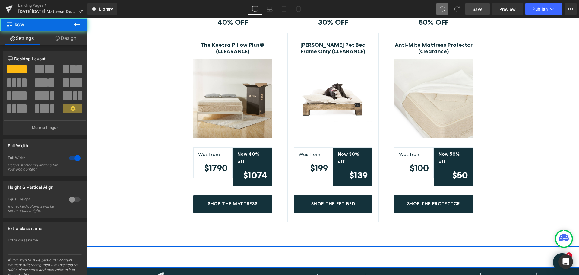
click at [113, 153] on div "40% OFF Text Block Row The Keetsa Pillow Plus® (CLEARANCE) (P) Title Image Was …" at bounding box center [333, 117] width 492 height 216
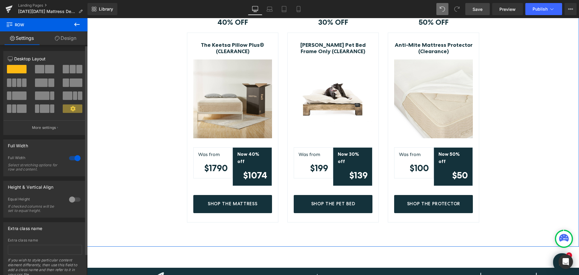
click at [16, 80] on span at bounding box center [14, 82] width 5 height 8
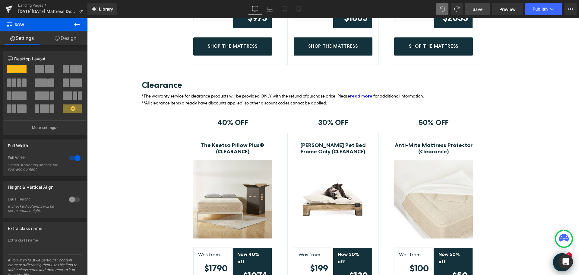
scroll to position [349, 0]
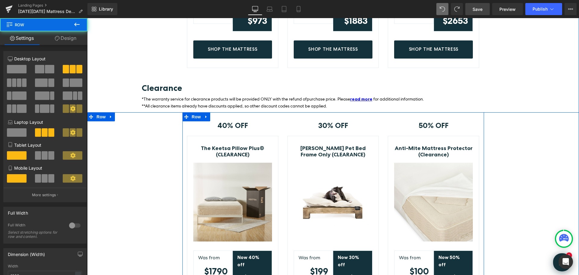
click at [472, 112] on div "50% OFF Text Block Row Anti-Mite Mattress Protector (Clearance) (P) Title Image…" at bounding box center [434, 218] width 100 height 213
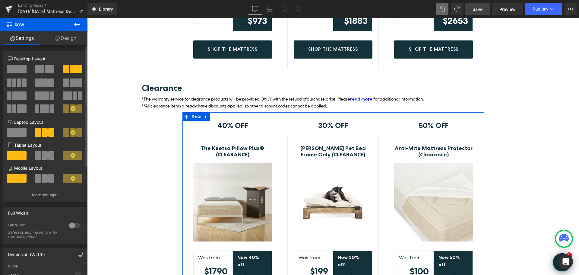
click at [21, 81] on button at bounding box center [17, 82] width 20 height 8
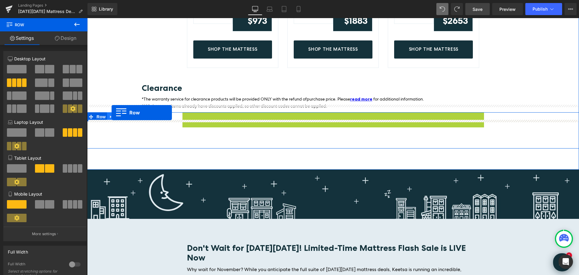
drag, startPoint x: 186, startPoint y: 110, endPoint x: 112, endPoint y: 113, distance: 74.6
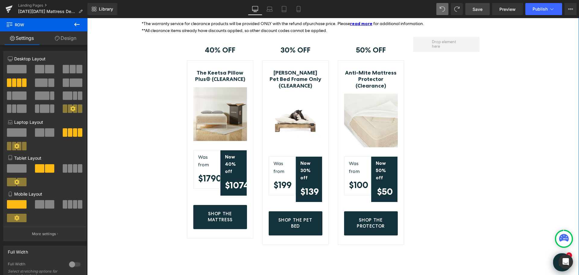
scroll to position [440, 0]
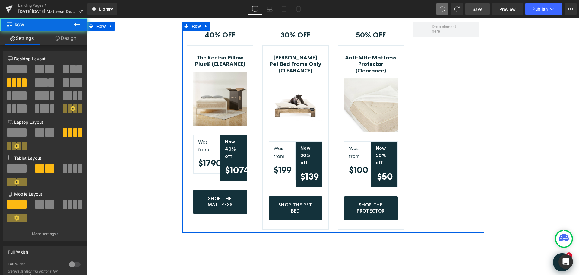
click at [441, 82] on div at bounding box center [446, 126] width 75 height 208
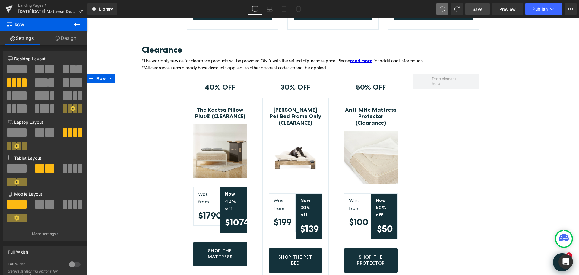
scroll to position [380, 0]
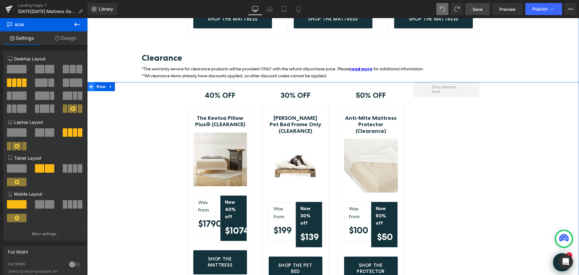
click at [89, 85] on icon at bounding box center [91, 87] width 4 height 4
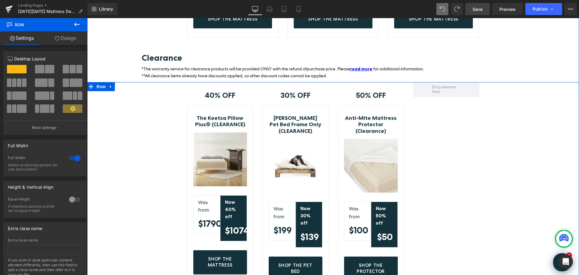
click at [147, 82] on div "40% OFF Text Block Row The Keetsa Pillow Plus® (CLEARANCE) (P) Title Image Was …" at bounding box center [333, 187] width 492 height 211
click at [89, 85] on icon at bounding box center [91, 87] width 4 height 4
click at [19, 82] on span at bounding box center [19, 82] width 5 height 8
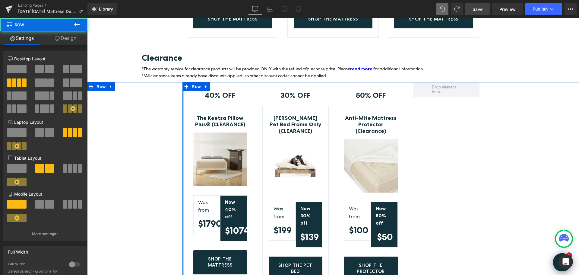
drag, startPoint x: 181, startPoint y: 103, endPoint x: 139, endPoint y: 103, distance: 42.9
click at [139, 103] on div "40% OFF Text Block Row The Keetsa Pillow Plus® (CLEARANCE) (P) Title Image Was …" at bounding box center [333, 187] width 492 height 211
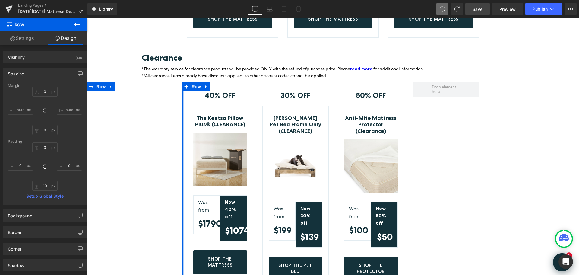
drag, startPoint x: 180, startPoint y: 102, endPoint x: 324, endPoint y: 83, distance: 144.9
click at [136, 101] on div "40% OFF Text Block Row The Keetsa Pillow Plus® (CLEARANCE) (P) Title Image Was …" at bounding box center [333, 187] width 492 height 211
drag, startPoint x: 481, startPoint y: 103, endPoint x: 533, endPoint y: 103, distance: 51.9
click at [533, 103] on div "40% OFF Text Block Row The Keetsa Pillow Plus® (CLEARANCE) (P) Title Image Was …" at bounding box center [333, 187] width 492 height 211
click at [184, 85] on icon at bounding box center [186, 87] width 4 height 5
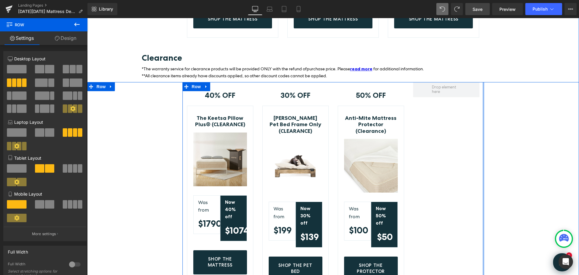
drag, startPoint x: 481, startPoint y: 88, endPoint x: 547, endPoint y: 88, distance: 65.2
click at [547, 88] on div "40% OFF Text Block Row The Keetsa Pillow Plus® (CLEARANCE) (P) Title Image Was …" at bounding box center [333, 187] width 492 height 211
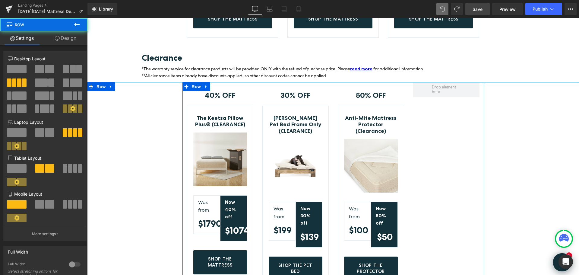
click at [476, 105] on div at bounding box center [446, 186] width 75 height 208
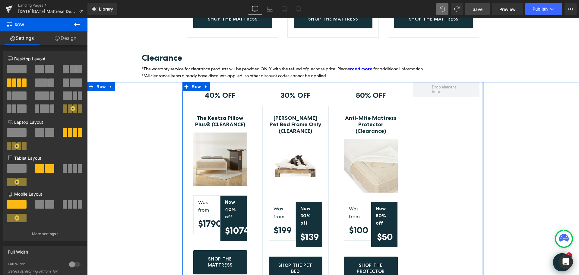
click at [483, 106] on div at bounding box center [484, 187] width 2 height 211
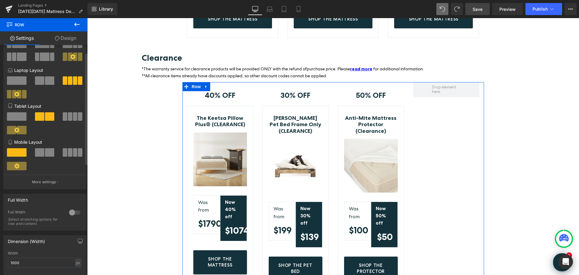
scroll to position [60, 0]
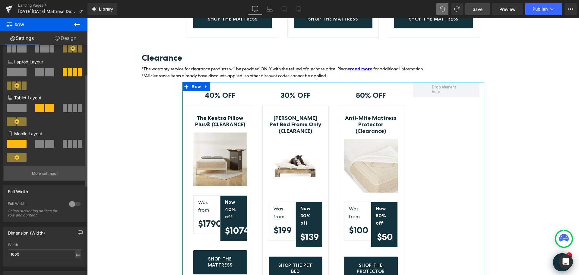
click at [53, 175] on p "More settings" at bounding box center [44, 173] width 24 height 5
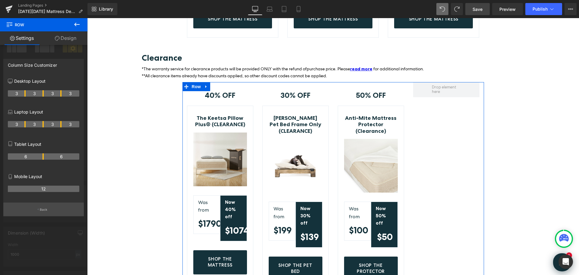
click at [37, 208] on button "Back" at bounding box center [43, 210] width 81 height 14
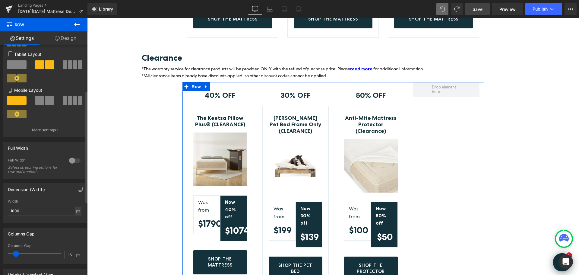
scroll to position [94, 0]
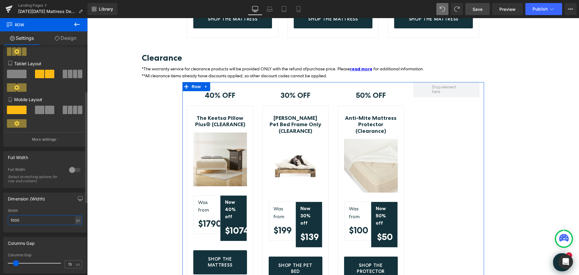
drag, startPoint x: 33, startPoint y: 218, endPoint x: 9, endPoint y: 218, distance: 23.5
click at [9, 218] on input "1000" at bounding box center [45, 220] width 74 height 10
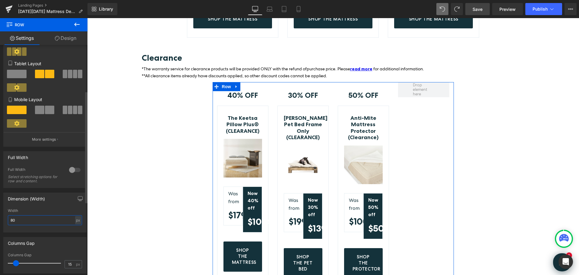
type input "8"
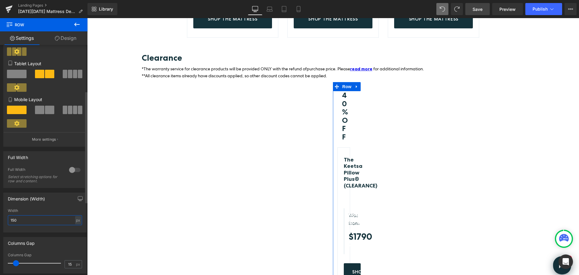
type input "1500"
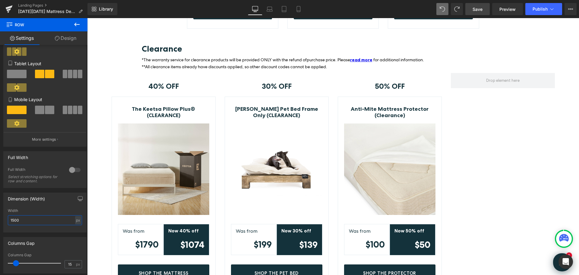
scroll to position [391, 0]
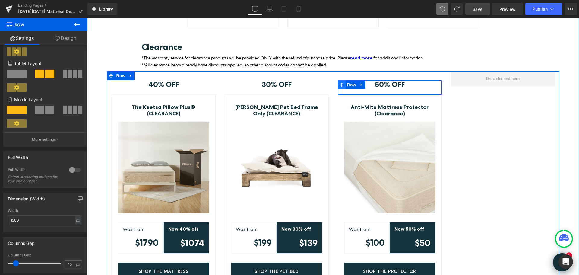
click at [340, 83] on icon at bounding box center [342, 85] width 4 height 4
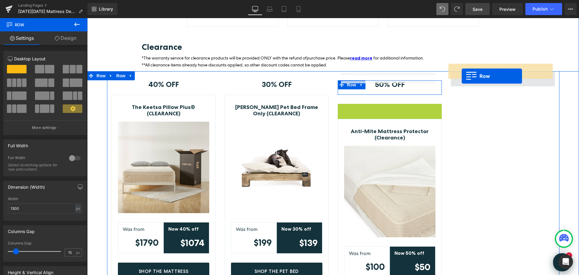
drag, startPoint x: 338, startPoint y: 100, endPoint x: 462, endPoint y: 76, distance: 126.0
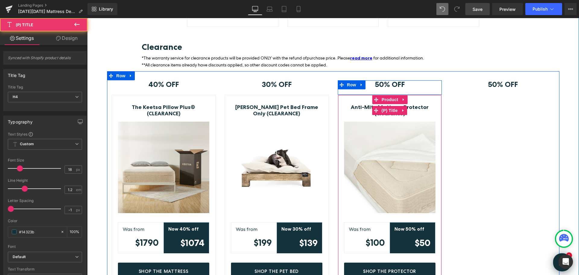
click at [352, 104] on link "Anti-Mite Mattress Protector (Clearance)" at bounding box center [389, 110] width 91 height 13
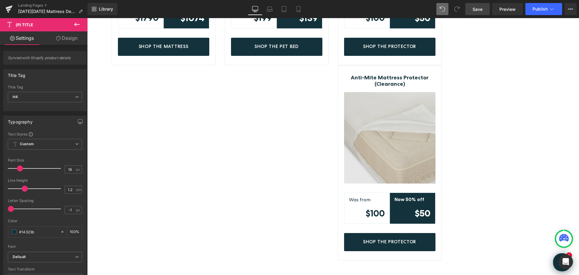
scroll to position [600, 0]
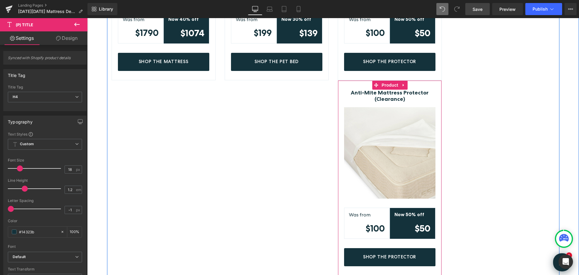
click at [347, 80] on div "Anti-Mite Mattress Protector (Clearance) (P) Title Image Was from Text Block $1…" at bounding box center [390, 177] width 104 height 195
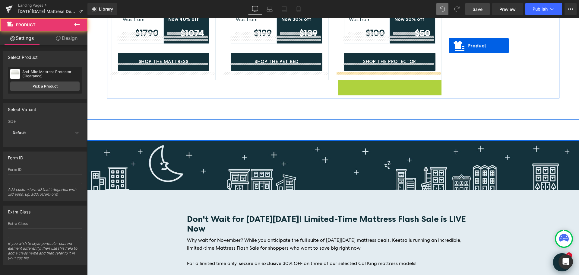
scroll to position [564, 0]
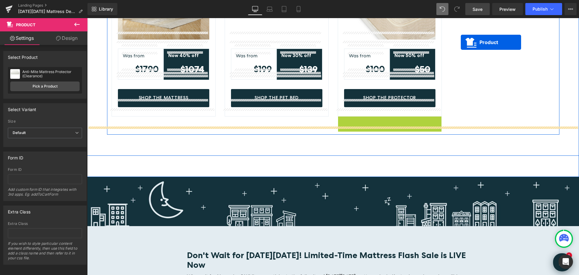
drag, startPoint x: 373, startPoint y: 77, endPoint x: 461, endPoint y: 36, distance: 97.1
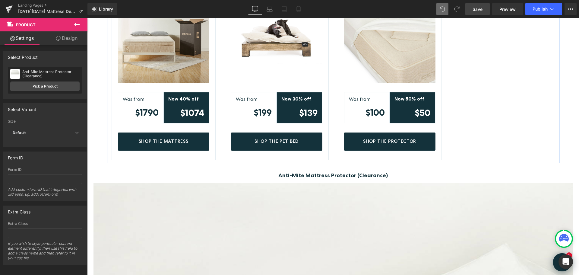
scroll to position [534, 0]
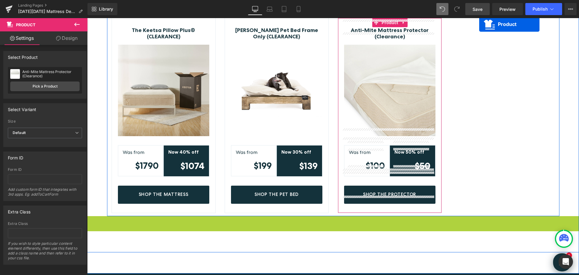
drag, startPoint x: 317, startPoint y: 145, endPoint x: 566, endPoint y: 36, distance: 272.4
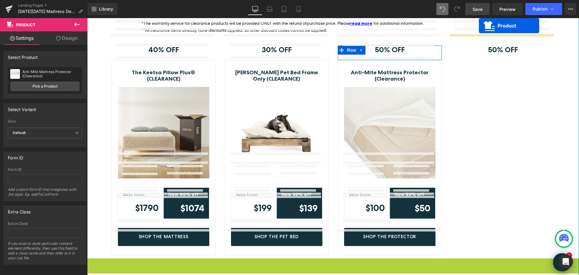
scroll to position [395, 0]
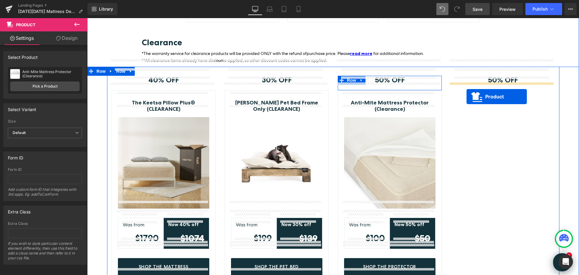
click at [467, 97] on div "50% OFF Text Block Row" at bounding box center [503, 176] width 113 height 219
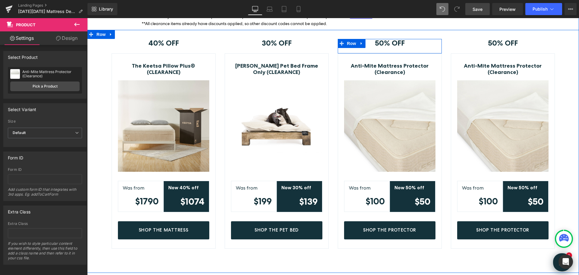
scroll to position [425, 0]
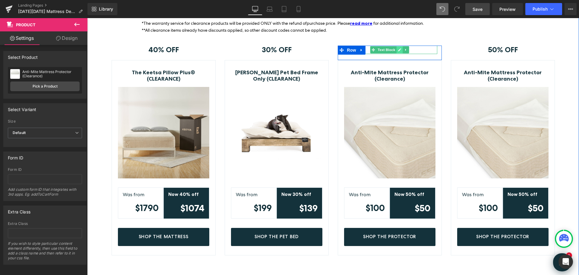
click at [398, 48] on icon at bounding box center [399, 50] width 3 height 4
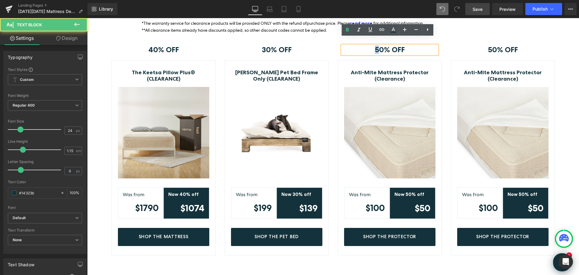
drag, startPoint x: 375, startPoint y: 41, endPoint x: 372, endPoint y: 42, distance: 3.4
click at [372, 46] on p "50% OFF" at bounding box center [390, 50] width 95 height 8
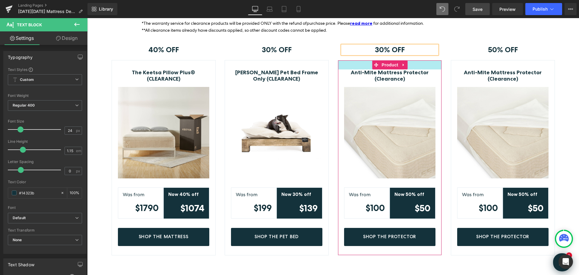
click at [417, 61] on div at bounding box center [390, 64] width 104 height 9
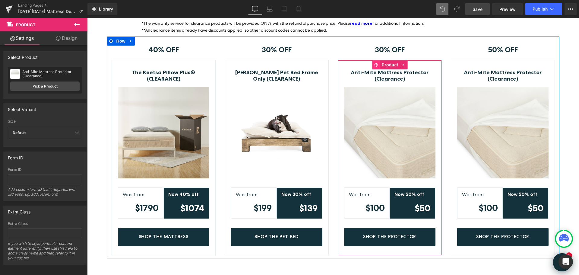
click at [375, 63] on icon at bounding box center [377, 65] width 4 height 4
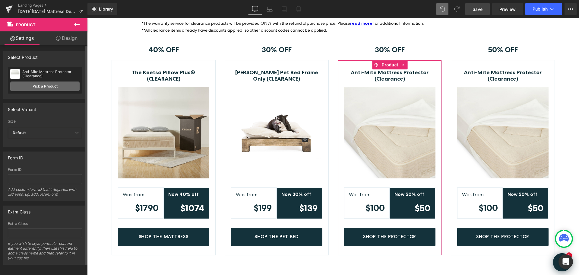
click at [58, 87] on link "Pick a Product" at bounding box center [44, 86] width 69 height 10
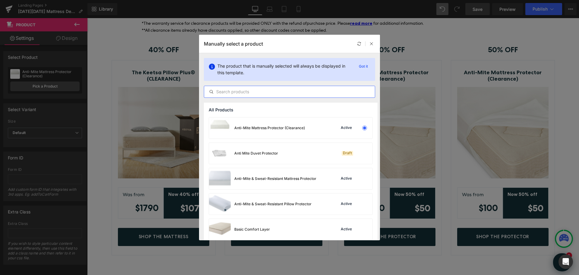
click at [258, 91] on input "text" at bounding box center [289, 91] width 171 height 7
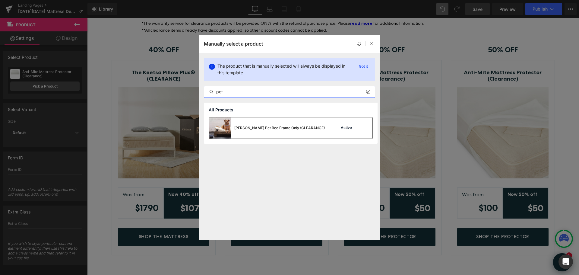
type input "pet"
click at [297, 127] on div "[PERSON_NAME] Pet Bed Frame Only (CLEARANCE)" at bounding box center [279, 127] width 91 height 5
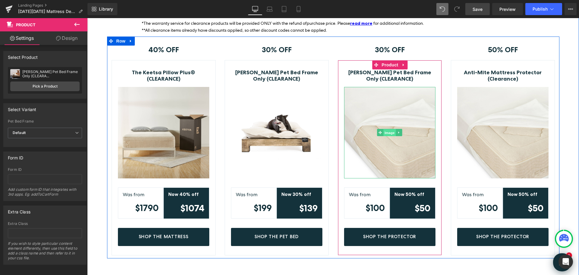
click at [388, 129] on span "Image" at bounding box center [390, 132] width 13 height 7
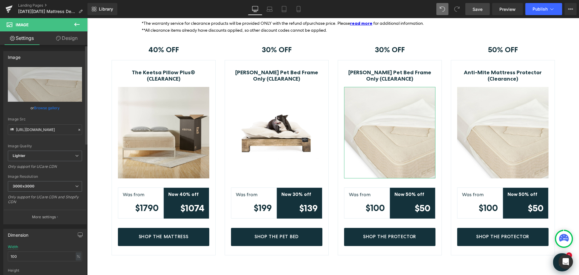
click at [49, 107] on link "Browse gallery" at bounding box center [47, 108] width 26 height 11
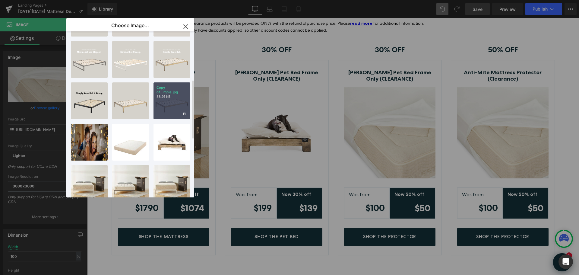
scroll to position [211, 0]
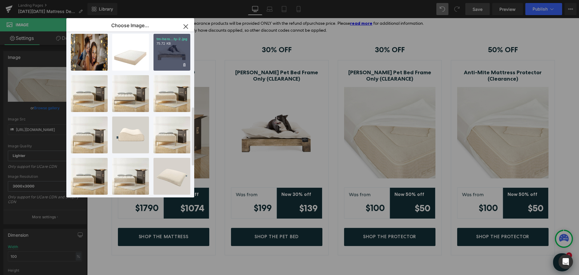
click at [176, 61] on div "tm-hero...ty-2.jpg 75.72 KB" at bounding box center [172, 52] width 37 height 37
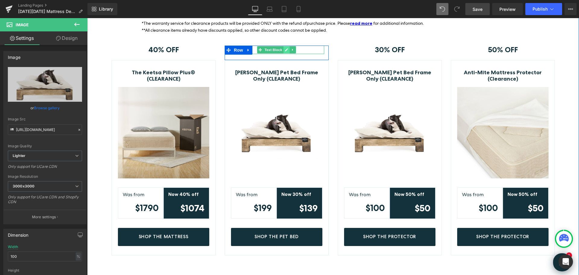
click at [285, 48] on icon at bounding box center [286, 49] width 3 height 3
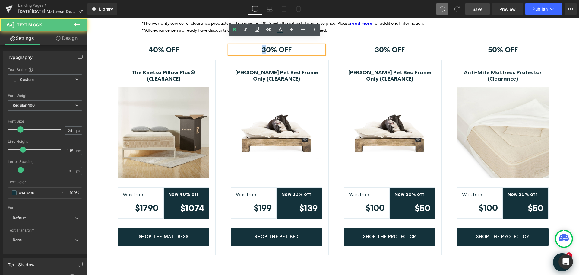
click at [262, 45] on strong "30% OFF" at bounding box center [277, 49] width 30 height 9
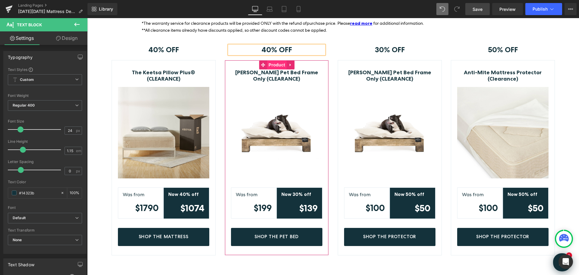
click at [270, 60] on span "Product" at bounding box center [277, 64] width 20 height 9
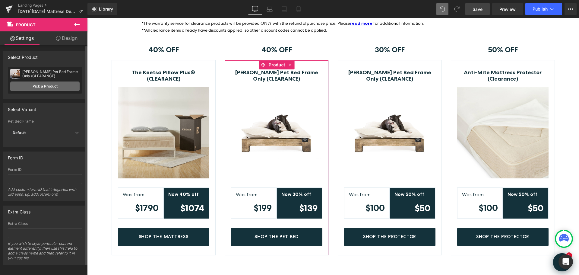
click at [50, 85] on link "Pick a Product" at bounding box center [44, 86] width 69 height 10
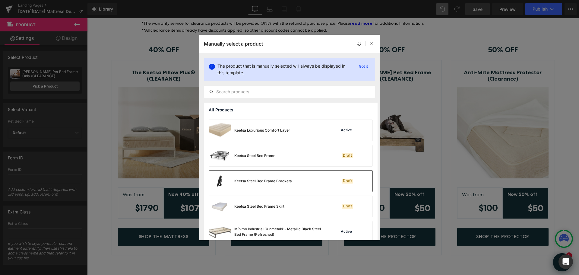
scroll to position [362, 0]
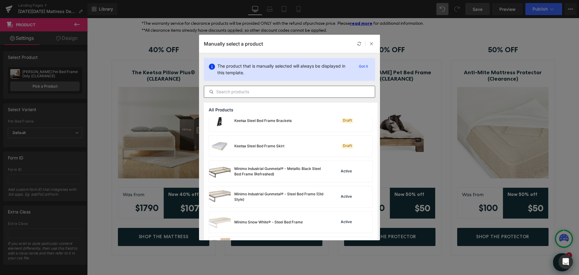
click at [259, 91] on input "text" at bounding box center [289, 91] width 171 height 7
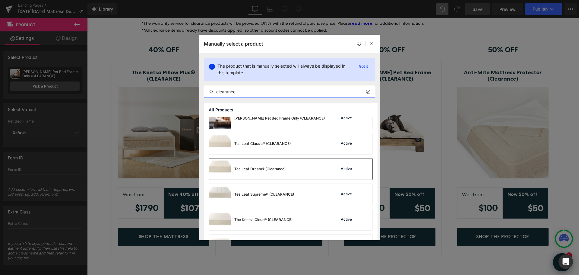
scroll to position [81, 0]
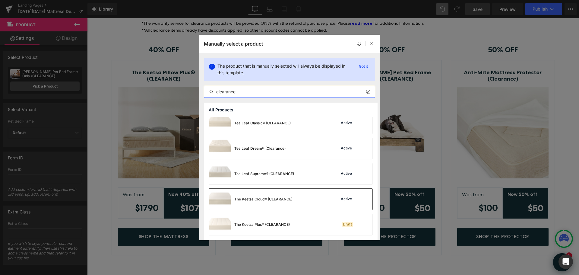
type input "clearance"
click at [282, 200] on div "The Keetsa Cloud® (CLEARANCE)" at bounding box center [263, 198] width 58 height 5
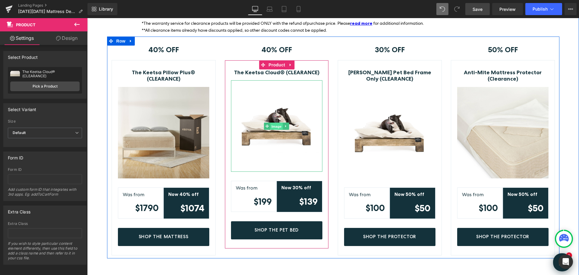
click at [276, 123] on span "Image" at bounding box center [276, 126] width 13 height 7
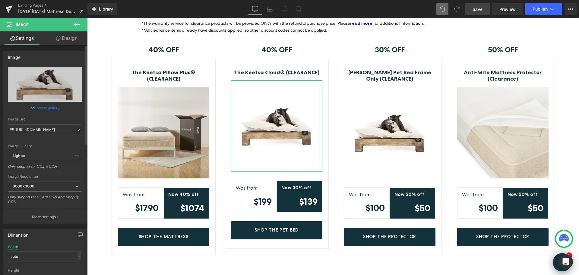
click at [46, 107] on link "Browse gallery" at bounding box center [47, 108] width 26 height 11
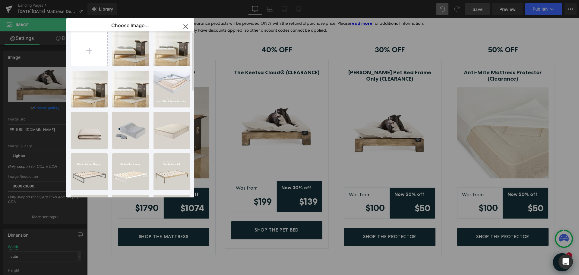
scroll to position [0, 0]
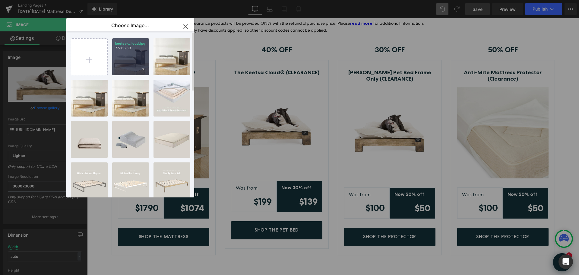
click at [126, 57] on div "keetsa-...loud.jpg 777.66 KB" at bounding box center [130, 56] width 37 height 37
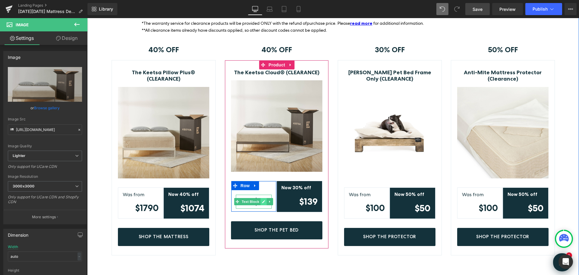
click at [263, 200] on icon at bounding box center [263, 202] width 3 height 4
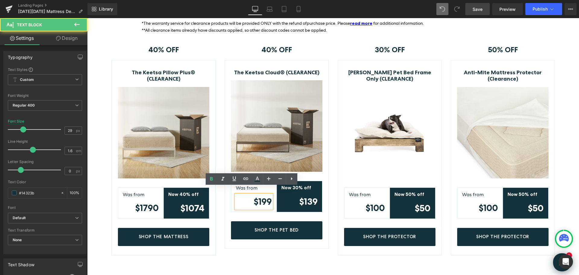
click at [259, 196] on strong "$199" at bounding box center [263, 201] width 18 height 11
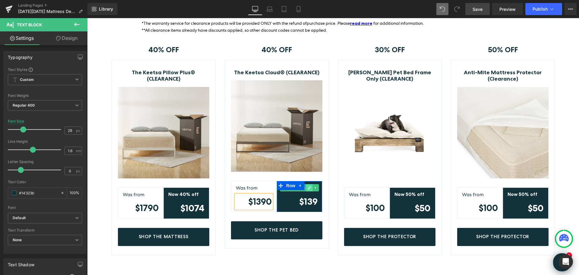
click at [308, 186] on icon at bounding box center [309, 188] width 3 height 4
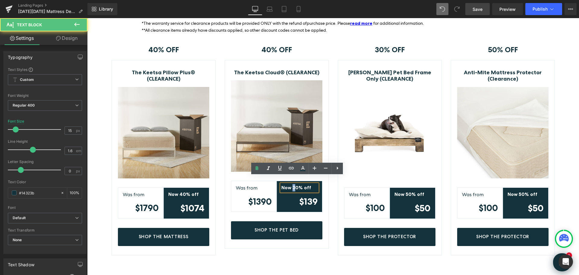
click at [291, 185] on strong "Now 30% off" at bounding box center [297, 188] width 30 height 6
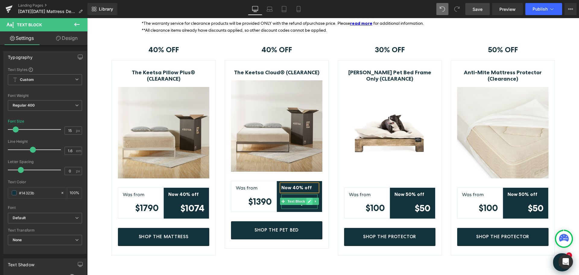
click at [309, 198] on link at bounding box center [309, 201] width 6 height 7
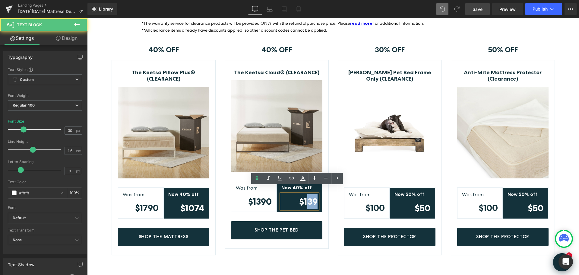
drag, startPoint x: 305, startPoint y: 195, endPoint x: 314, endPoint y: 194, distance: 8.5
click at [314, 196] on strong "$139" at bounding box center [308, 201] width 18 height 11
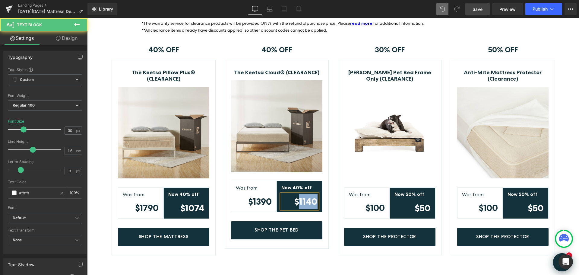
drag, startPoint x: 298, startPoint y: 193, endPoint x: 315, endPoint y: 193, distance: 17.2
click at [315, 196] on strong "$1140" at bounding box center [306, 201] width 23 height 11
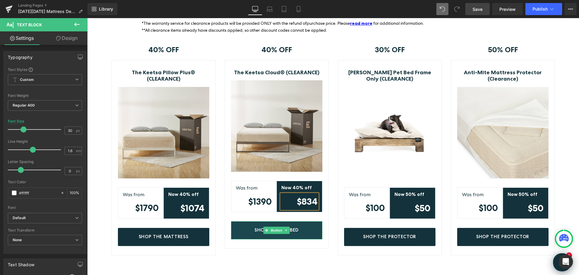
click at [301, 223] on link "Shop The Pet Bed" at bounding box center [276, 230] width 91 height 18
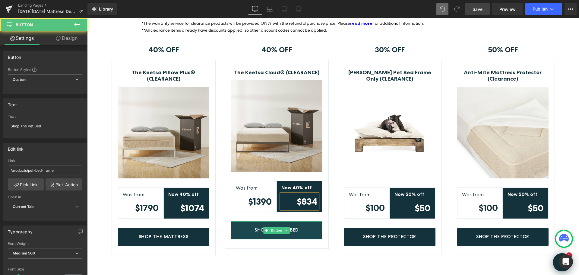
click at [315, 223] on link "Shop The Pet Bed" at bounding box center [276, 230] width 91 height 18
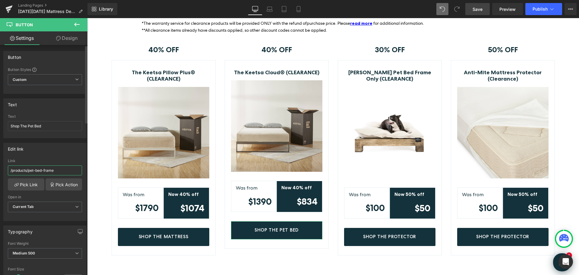
click at [53, 171] on input "/products/pet-bed-frame" at bounding box center [45, 170] width 74 height 10
type input "[URL][DOMAIN_NAME]"
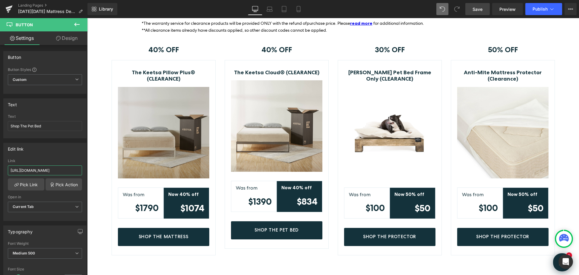
scroll to position [0, 41]
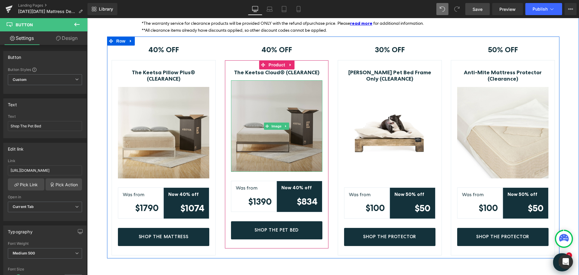
click at [297, 125] on img at bounding box center [276, 125] width 91 height 91
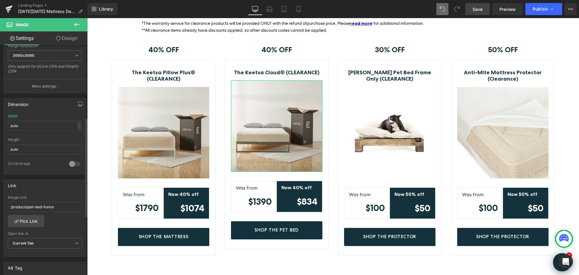
scroll to position [181, 0]
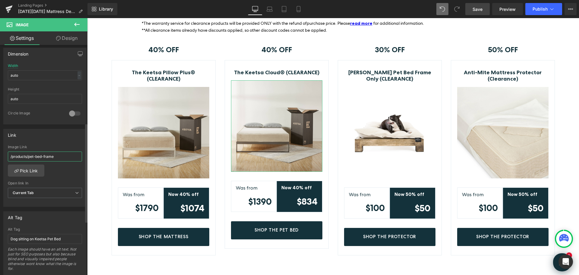
click at [57, 157] on input "/products/pet-bed-frame" at bounding box center [45, 156] width 74 height 10
type input "[URL][DOMAIN_NAME]"
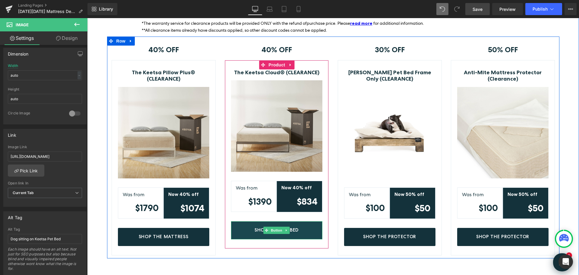
click at [301, 222] on link "Shop The Pet Bed" at bounding box center [276, 230] width 91 height 18
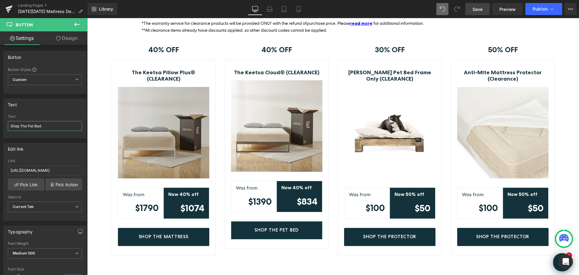
drag, startPoint x: 115, startPoint y: 143, endPoint x: 129, endPoint y: 125, distance: 23.2
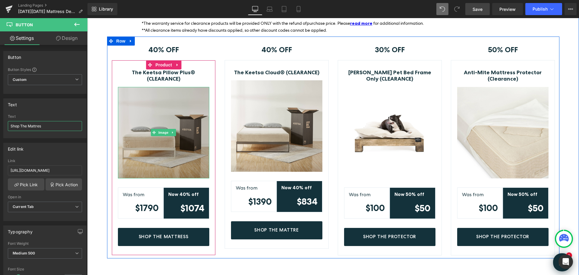
type input "Shop The Mattress"
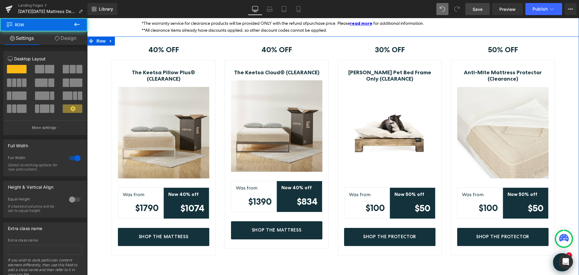
click at [310, 257] on div "40% OFF Text Block Row The Keetsa Pillow Plus® (CLEARANCE) (P) Title Image Was …" at bounding box center [333, 158] width 492 height 243
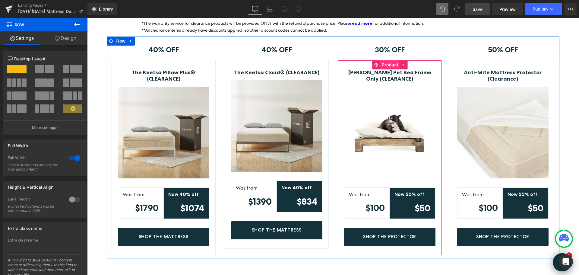
click at [386, 60] on span "Product" at bounding box center [391, 64] width 20 height 9
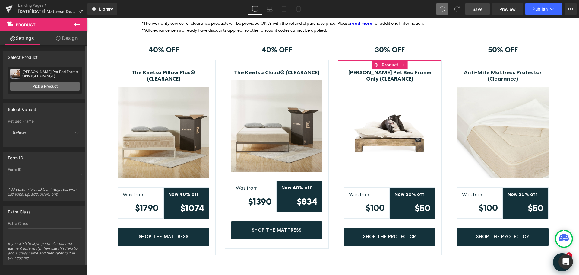
click at [54, 86] on link "Pick a Product" at bounding box center [44, 86] width 69 height 10
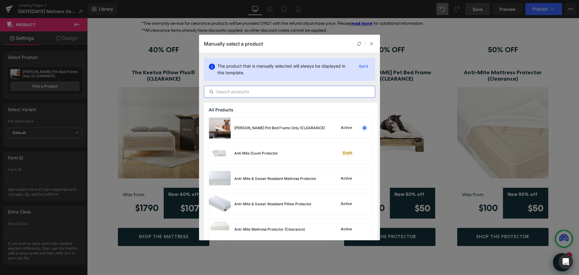
click at [275, 91] on input "text" at bounding box center [289, 91] width 171 height 7
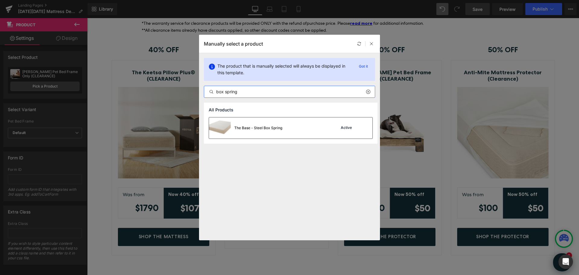
type input "box spring"
click at [271, 129] on div "The Base - Steel Box Spring" at bounding box center [258, 127] width 48 height 5
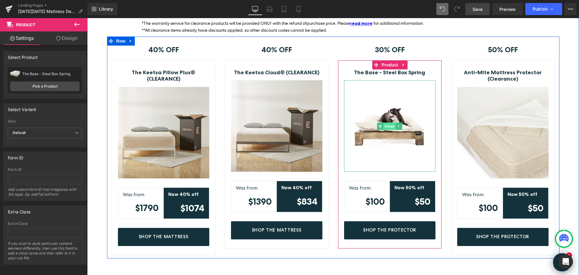
click at [387, 123] on span "Image" at bounding box center [390, 126] width 13 height 7
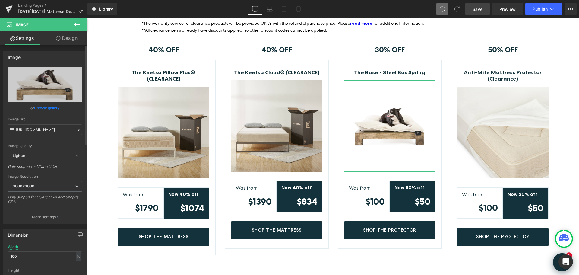
click at [46, 106] on link "Browse gallery" at bounding box center [47, 108] width 26 height 11
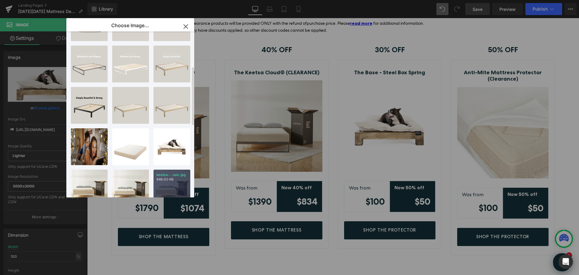
scroll to position [151, 0]
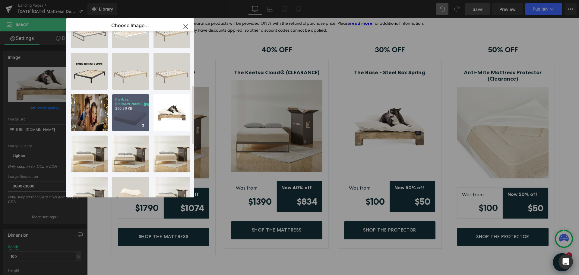
click at [127, 114] on div "the-bas...[PERSON_NAME].jpg 250.86 KB" at bounding box center [130, 112] width 37 height 37
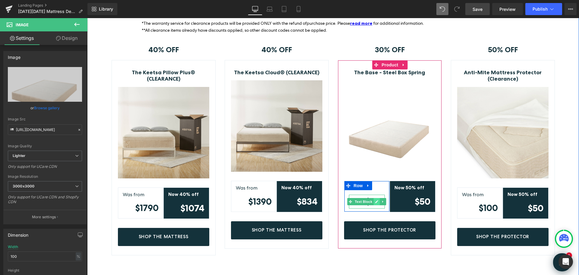
click at [375, 200] on icon at bounding box center [376, 202] width 3 height 4
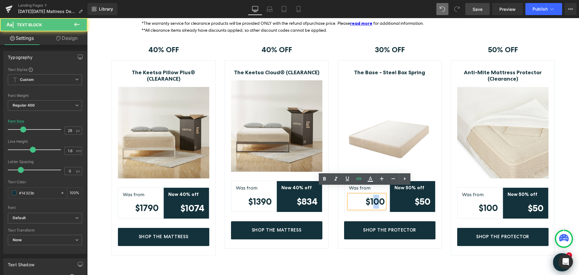
drag, startPoint x: 369, startPoint y: 195, endPoint x: 375, endPoint y: 195, distance: 5.1
click at [375, 196] on strong "$100" at bounding box center [375, 201] width 19 height 11
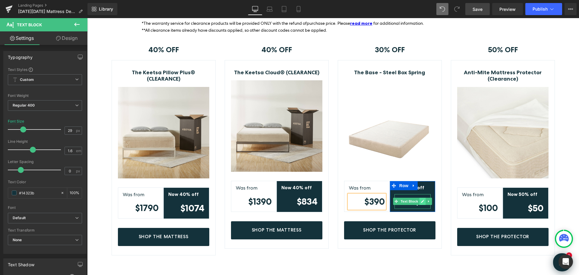
click at [421, 200] on icon at bounding box center [422, 201] width 3 height 3
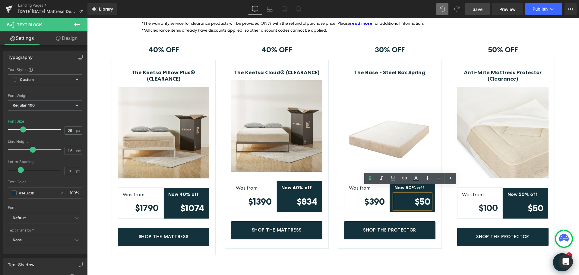
click at [417, 196] on strong "$50" at bounding box center [423, 201] width 16 height 11
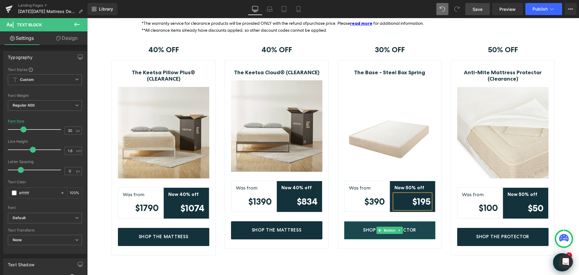
click at [416, 223] on link "Shop The Protector" at bounding box center [389, 230] width 91 height 18
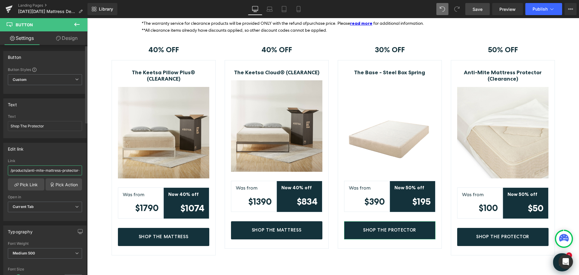
click at [63, 172] on input "/products/anti-mite-mattress-protector-clearance" at bounding box center [45, 170] width 74 height 10
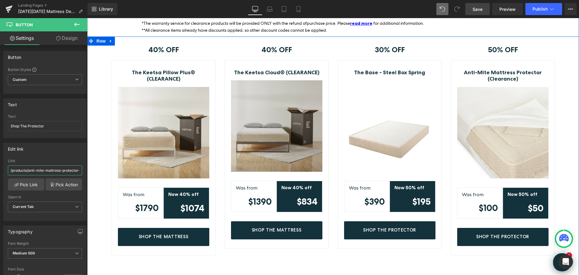
paste input "[URL][DOMAIN_NAME]"
type input "[URL][DOMAIN_NAME]"
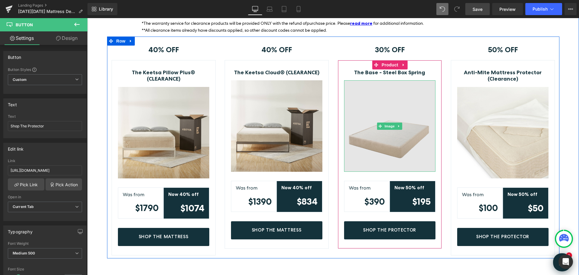
click at [408, 125] on img at bounding box center [389, 125] width 91 height 91
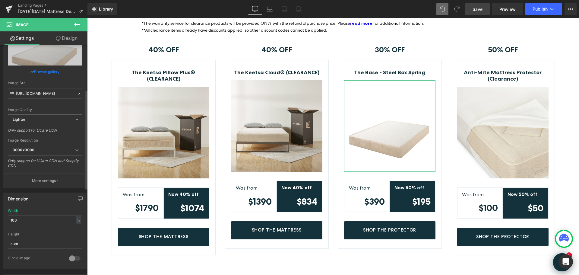
scroll to position [121, 0]
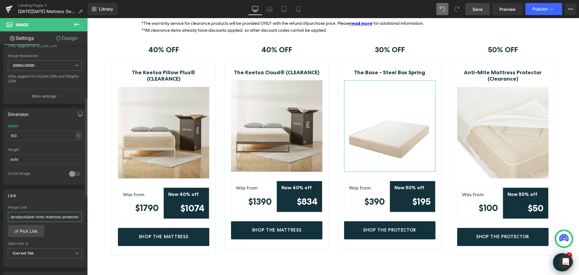
click at [51, 217] on input "/products/anti-mite-mattress-protector-clearance" at bounding box center [45, 217] width 74 height 10
paste input "[URL][DOMAIN_NAME]"
type input "[URL][DOMAIN_NAME]"
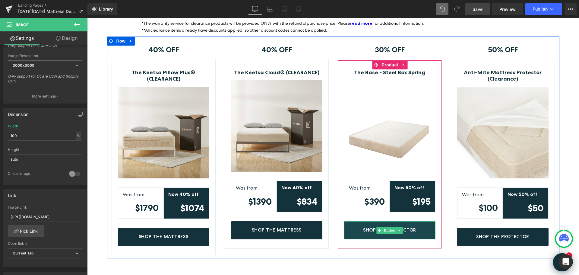
click at [428, 225] on link "Shop The Protector" at bounding box center [389, 230] width 91 height 18
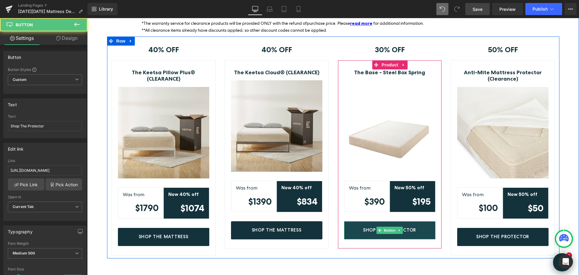
click at [418, 221] on link "Shop The Protector" at bounding box center [389, 230] width 91 height 18
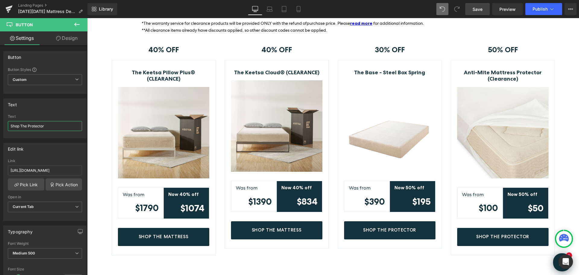
drag, startPoint x: 116, startPoint y: 144, endPoint x: 97, endPoint y: 123, distance: 27.1
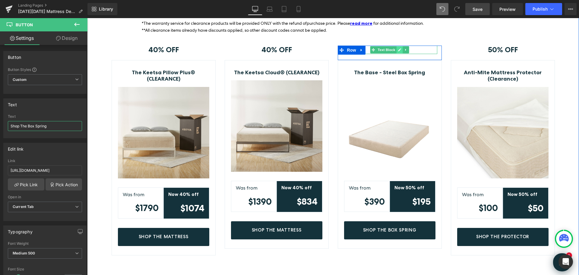
type input "Shop The Box Spring"
click at [398, 48] on icon at bounding box center [399, 50] width 3 height 4
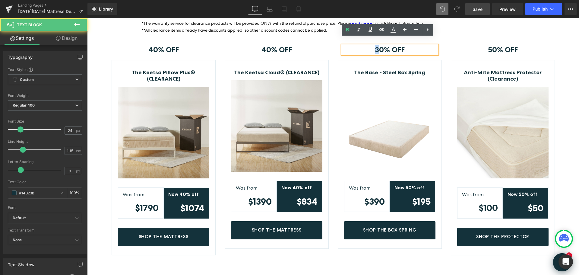
click at [375, 45] on strong "30% OFF" at bounding box center [390, 49] width 30 height 9
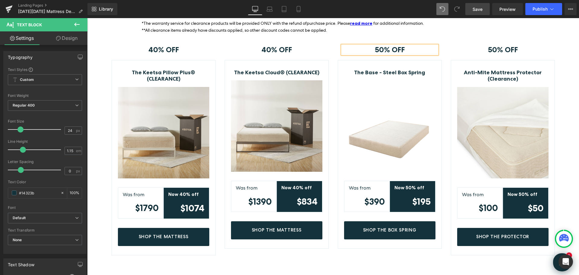
click at [565, 100] on div "40% OFF Text Block Row The Keetsa Pillow Plus® (CLEARANCE) (P) Title Image Was …" at bounding box center [333, 148] width 492 height 222
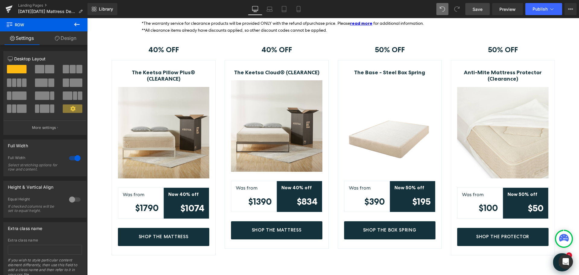
click at [474, 7] on span "Save" at bounding box center [478, 9] width 10 height 6
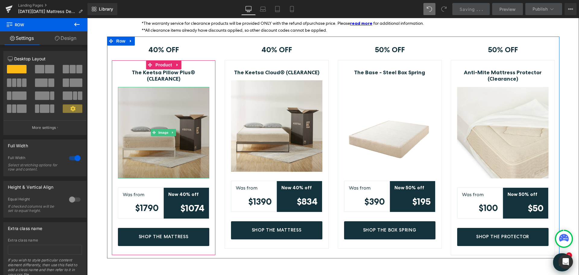
click at [176, 108] on img at bounding box center [163, 132] width 91 height 91
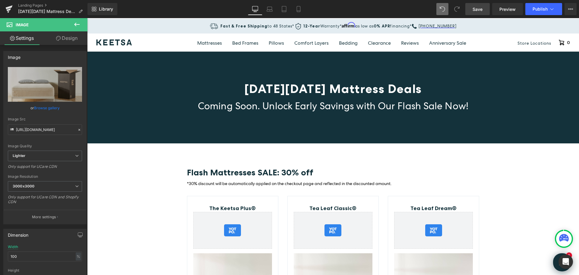
scroll to position [0, 0]
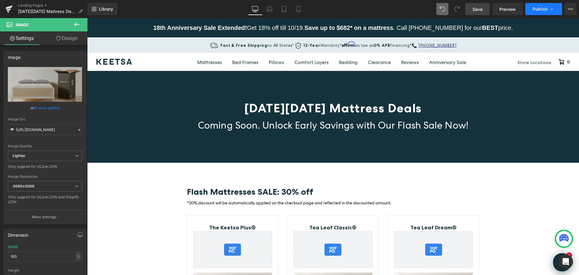
click at [552, 7] on icon at bounding box center [552, 9] width 6 height 6
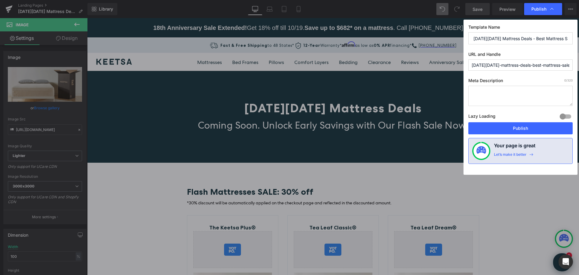
click at [548, 38] on input "[DATE][DATE] Mattress Deals - Best Mattress Sales | Keetsa" at bounding box center [521, 38] width 104 height 12
click at [473, 40] on input "[DATE][DATE] Mattress Deals - Best Mattress Sales | Keetsa" at bounding box center [521, 38] width 104 height 12
click at [489, 38] on input "Keetsa [DATE][DATE] Mattress Deals - Best Mattress Sales | Keetsa" at bounding box center [521, 38] width 104 height 12
type input "Keetsa [DATE][DATE] Mattress Deals 2025 | Best Mattress Sales"
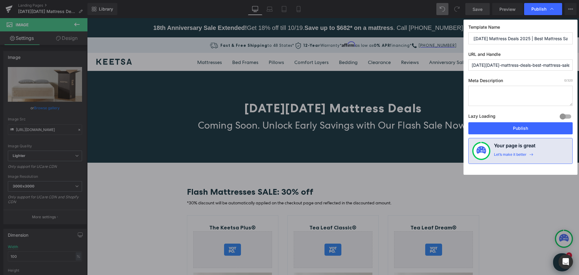
scroll to position [0, 0]
click at [486, 65] on input "[DATE][DATE]-mattress-deals-best-mattress-sales-keetsa" at bounding box center [521, 64] width 104 height 11
click at [541, 64] on input "[DATE][DATE]-mattress-deals-best-mattress-sales-keetsa" at bounding box center [521, 64] width 104 height 11
type input "[DATE][DATE]-mattress-deals-2025"
click at [533, 97] on textarea at bounding box center [521, 96] width 104 height 20
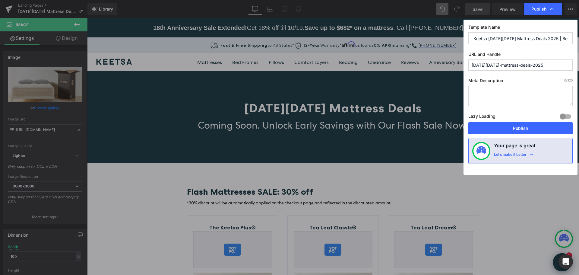
click at [527, 94] on textarea at bounding box center [521, 96] width 104 height 20
paste textarea "Secure the best sleep of the year! Shop the Keetsa [DATE][DATE] Mattress Sale 2…"
click at [500, 93] on textarea "Secure the best sleep of the year! Shop the Keetsa [DATE][DATE] Mattress Sale 2…" at bounding box center [521, 96] width 104 height 20
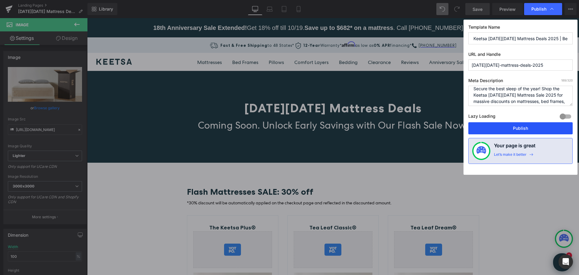
type textarea "Secure the best sleep of the year! Shop the Keetsa [DATE][DATE] Mattress Sale 2…"
drag, startPoint x: 514, startPoint y: 128, endPoint x: 429, endPoint y: 101, distance: 88.9
click at [514, 128] on button "Publish" at bounding box center [521, 128] width 104 height 12
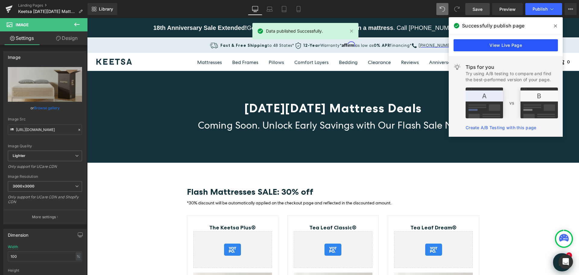
click at [514, 42] on link "View Live Page" at bounding box center [506, 45] width 104 height 12
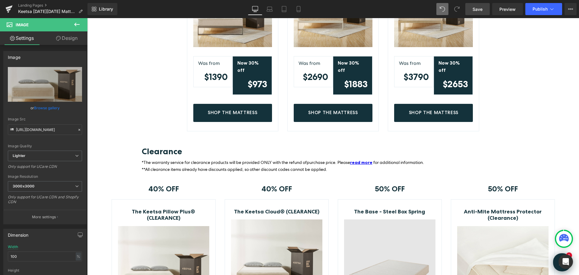
scroll to position [362, 0]
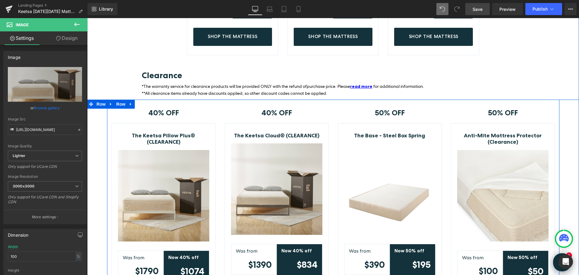
click at [306, 100] on div "40% OFF Text Block Row The Keetsa Cloud® (CLEARANCE) (P) Title Image Was from T…" at bounding box center [276, 209] width 113 height 219
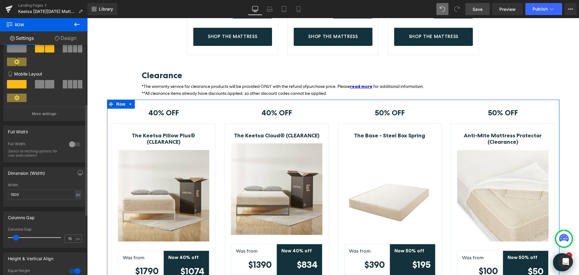
scroll to position [121, 0]
drag, startPoint x: 27, startPoint y: 193, endPoint x: 0, endPoint y: 193, distance: 26.9
click at [0, 193] on div "Dimension (Width) 1500px Width 1500 px % px" at bounding box center [45, 184] width 90 height 44
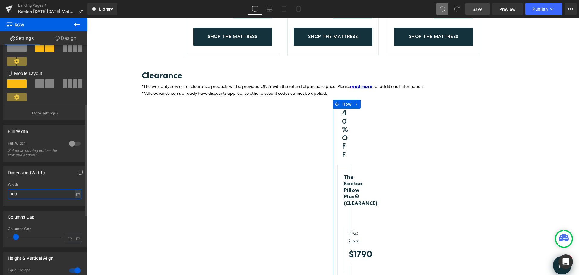
type input "1000"
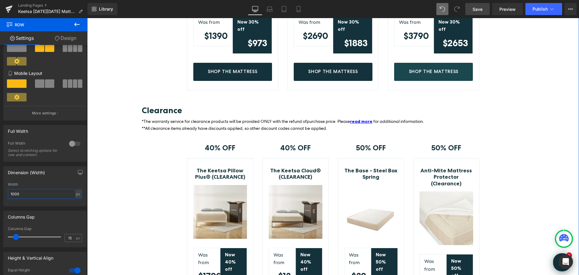
scroll to position [272, 0]
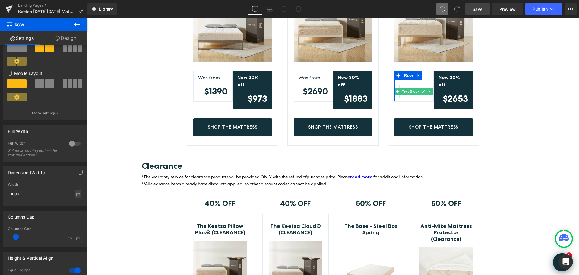
click at [399, 86] on div at bounding box center [400, 92] width 2 height 14
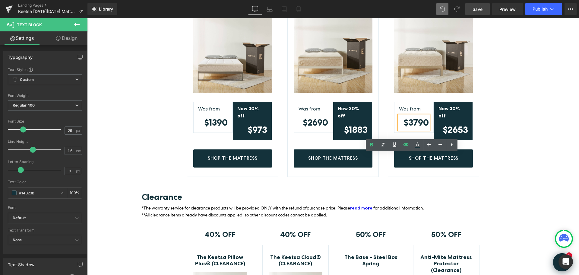
scroll to position [181, 0]
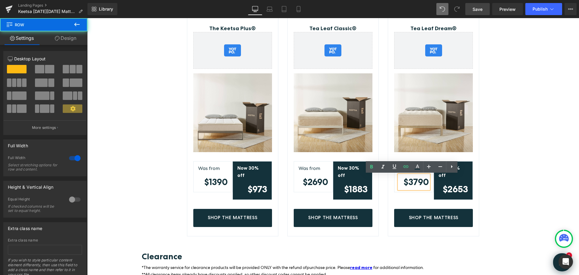
click at [157, 49] on div "Flash Mattresses SALE: 30% off Heading *30% discount will be automatically appl…" at bounding box center [333, 242] width 492 height 558
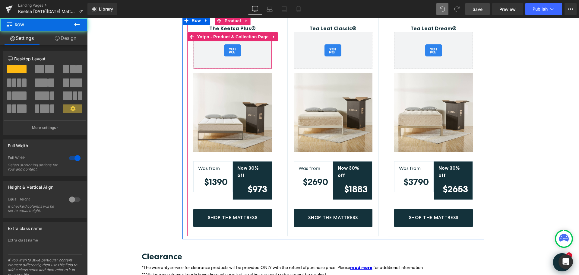
scroll to position [121, 0]
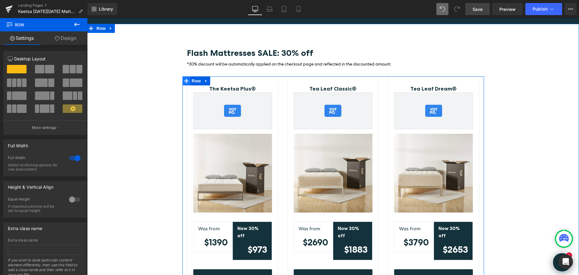
click at [187, 79] on span at bounding box center [187, 80] width 8 height 9
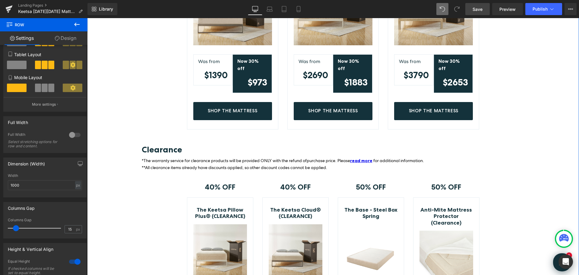
scroll to position [332, 0]
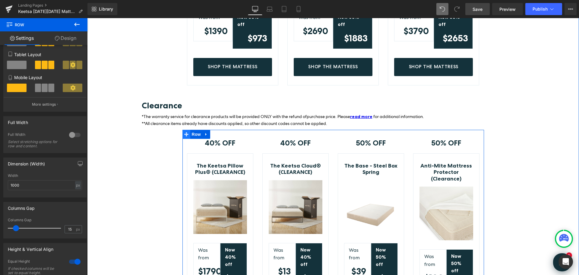
click at [185, 132] on icon at bounding box center [186, 134] width 4 height 5
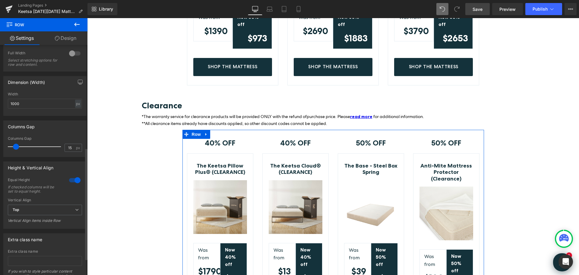
scroll to position [211, 0]
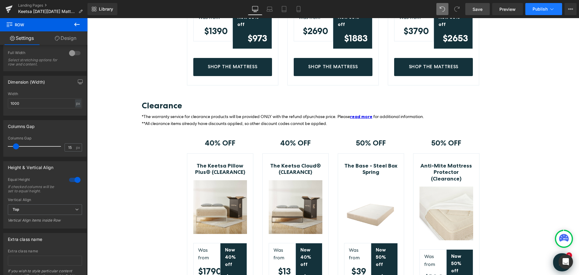
click at [538, 10] on span "Publish" at bounding box center [540, 9] width 15 height 5
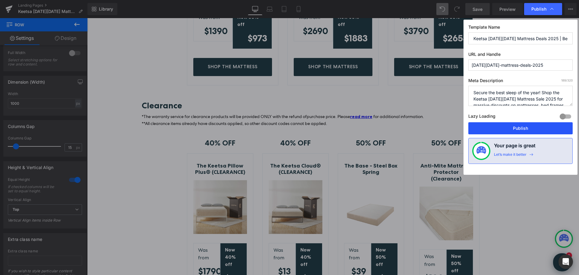
click at [516, 129] on button "Publish" at bounding box center [521, 128] width 104 height 12
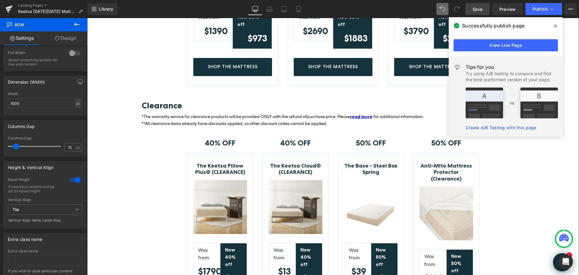
scroll to position [362, 0]
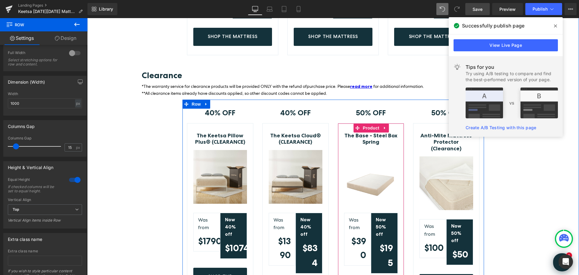
click at [399, 162] on div "The Base - Steel Box Spring (P) Title Image Was from Text Block $390 Text Block…" at bounding box center [371, 219] width 66 height 193
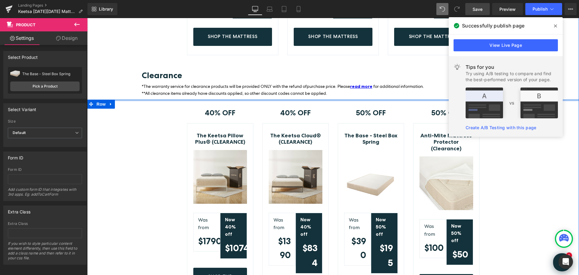
click at [136, 100] on div at bounding box center [333, 101] width 492 height 2
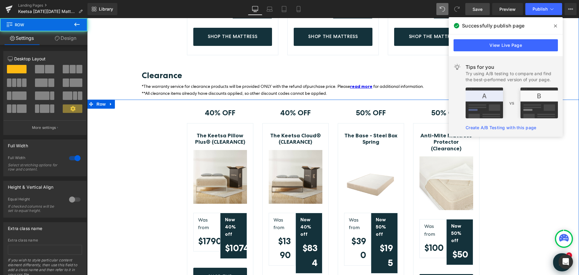
click at [172, 100] on div "40% OFF Text Block Row The Keetsa Pillow Plus® (CLEARANCE) (P) Title Image Was …" at bounding box center [333, 209] width 492 height 219
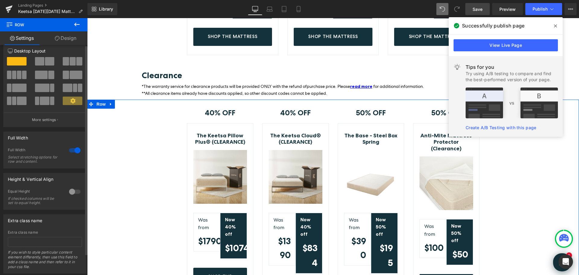
scroll to position [0, 0]
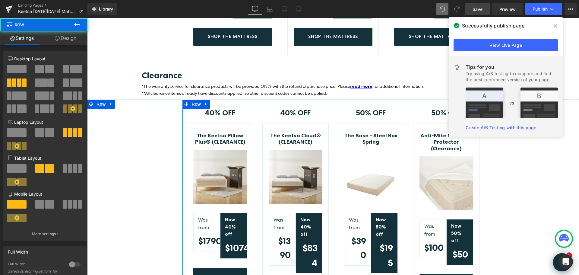
click at [252, 137] on div "40% OFF Text Block Row The Keetsa Pillow Plus® (CLEARANCE) (P) Title Image Was …" at bounding box center [220, 208] width 75 height 216
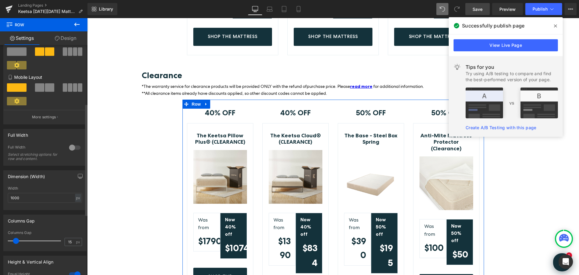
scroll to position [121, 0]
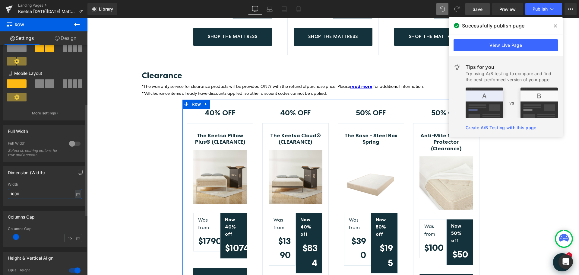
drag, startPoint x: 25, startPoint y: 194, endPoint x: 0, endPoint y: 193, distance: 25.4
click at [0, 193] on div "Dimension (Width) 1000px Width 1000 px % px" at bounding box center [45, 184] width 90 height 44
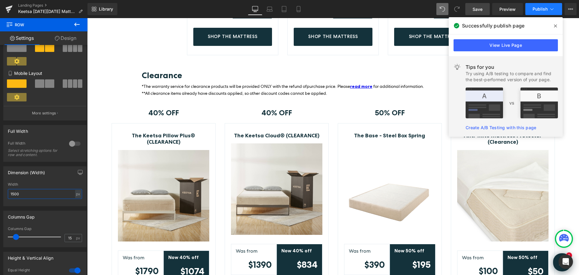
type input "1500"
click at [540, 11] on span "Publish" at bounding box center [540, 9] width 15 height 5
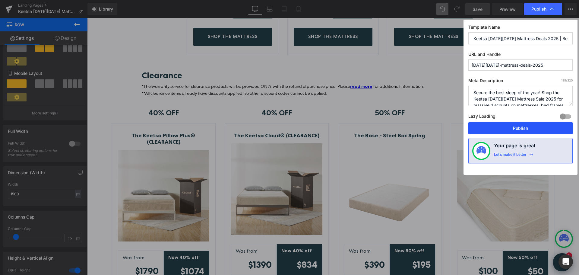
drag, startPoint x: 502, startPoint y: 126, endPoint x: 458, endPoint y: 92, distance: 55.8
click at [502, 126] on button "Publish" at bounding box center [521, 128] width 104 height 12
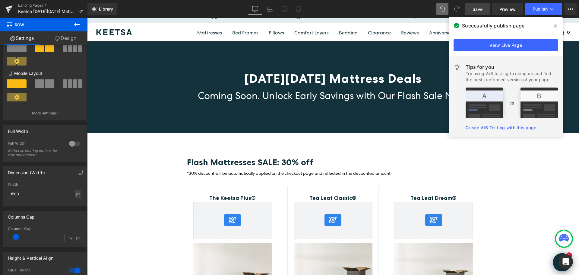
scroll to position [0, 0]
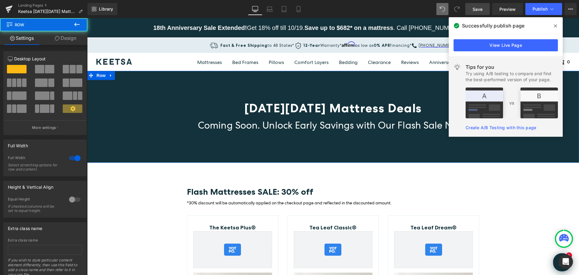
click at [352, 83] on div "[DATE][DATE] Mattress Deals Heading Coming Soon. Unlock Early Savings with Our …" at bounding box center [333, 117] width 492 height 92
click at [72, 37] on link "Design" at bounding box center [66, 38] width 44 height 14
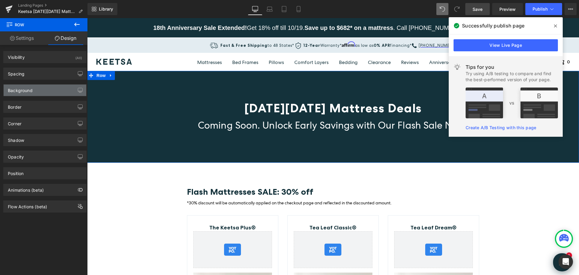
click at [37, 90] on div "Background" at bounding box center [45, 90] width 83 height 11
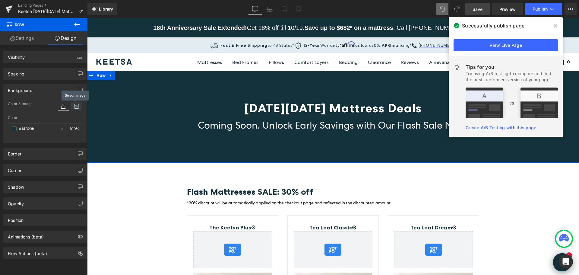
click at [73, 107] on icon at bounding box center [76, 106] width 11 height 8
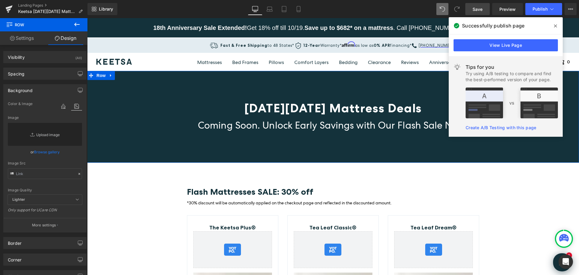
click at [49, 133] on link "Replace Image" at bounding box center [45, 134] width 74 height 23
